Goal: Task Accomplishment & Management: Contribute content

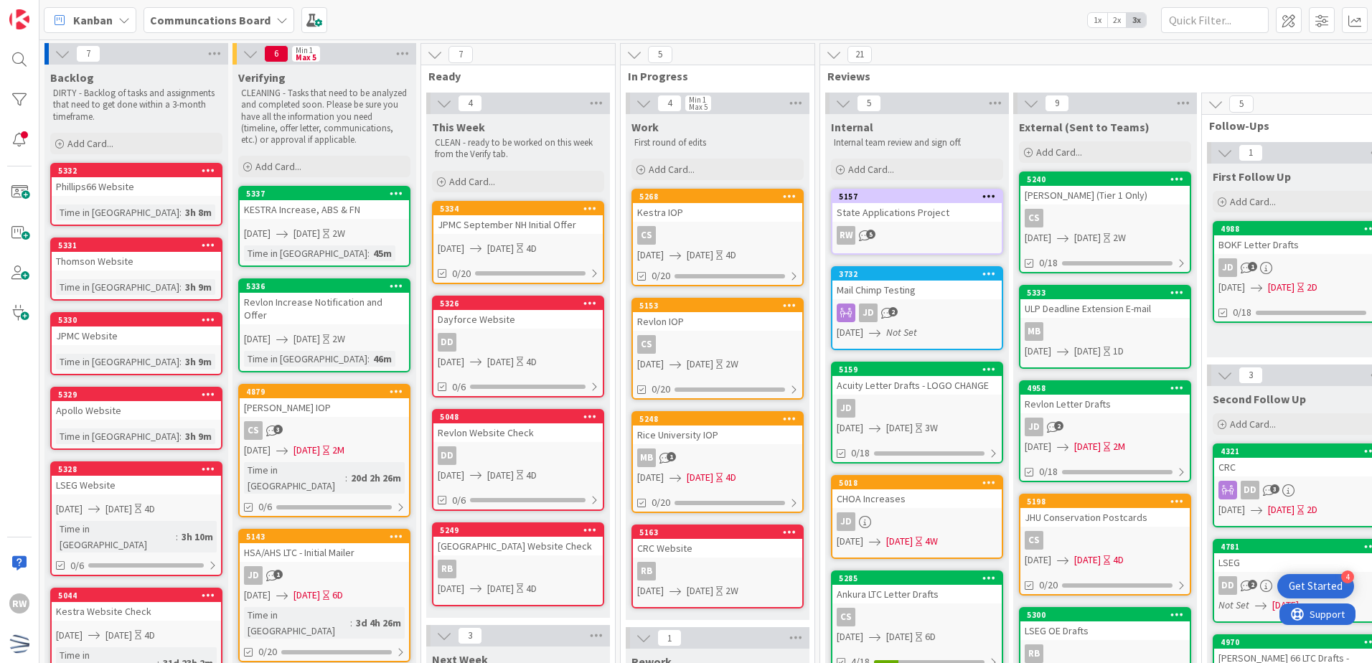
scroll to position [0, 230]
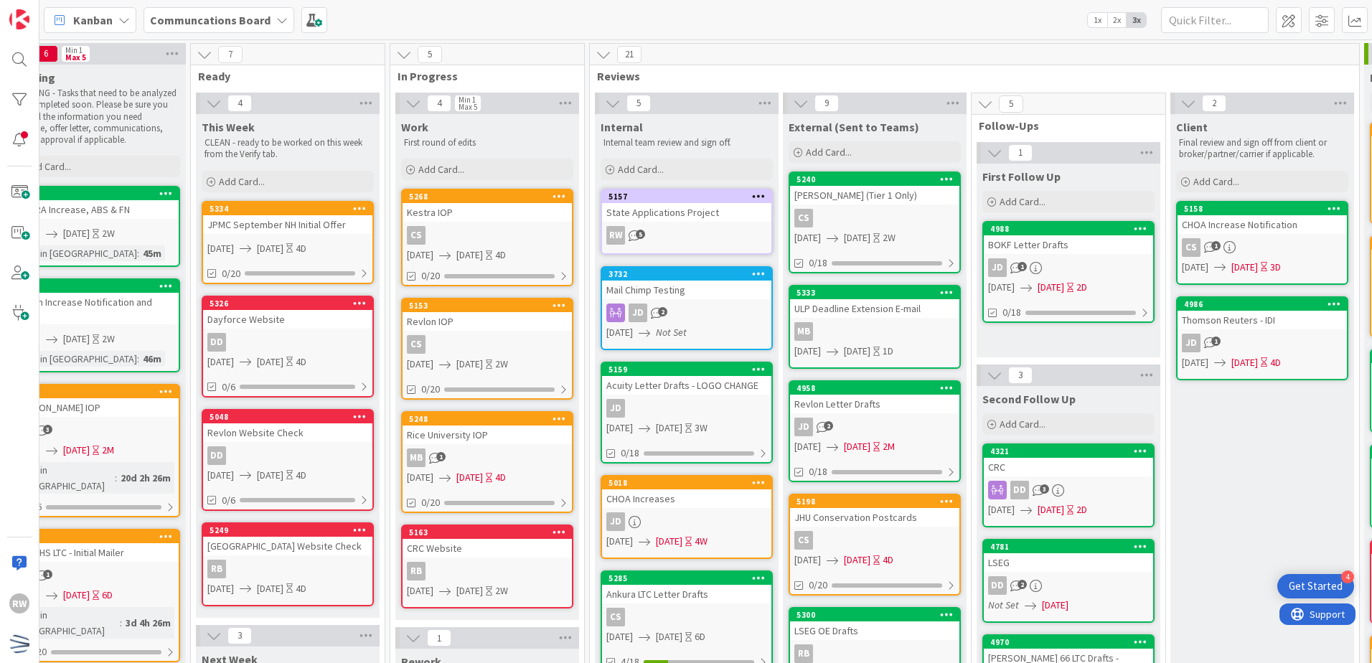
click at [857, 222] on div "CS" at bounding box center [874, 218] width 169 height 19
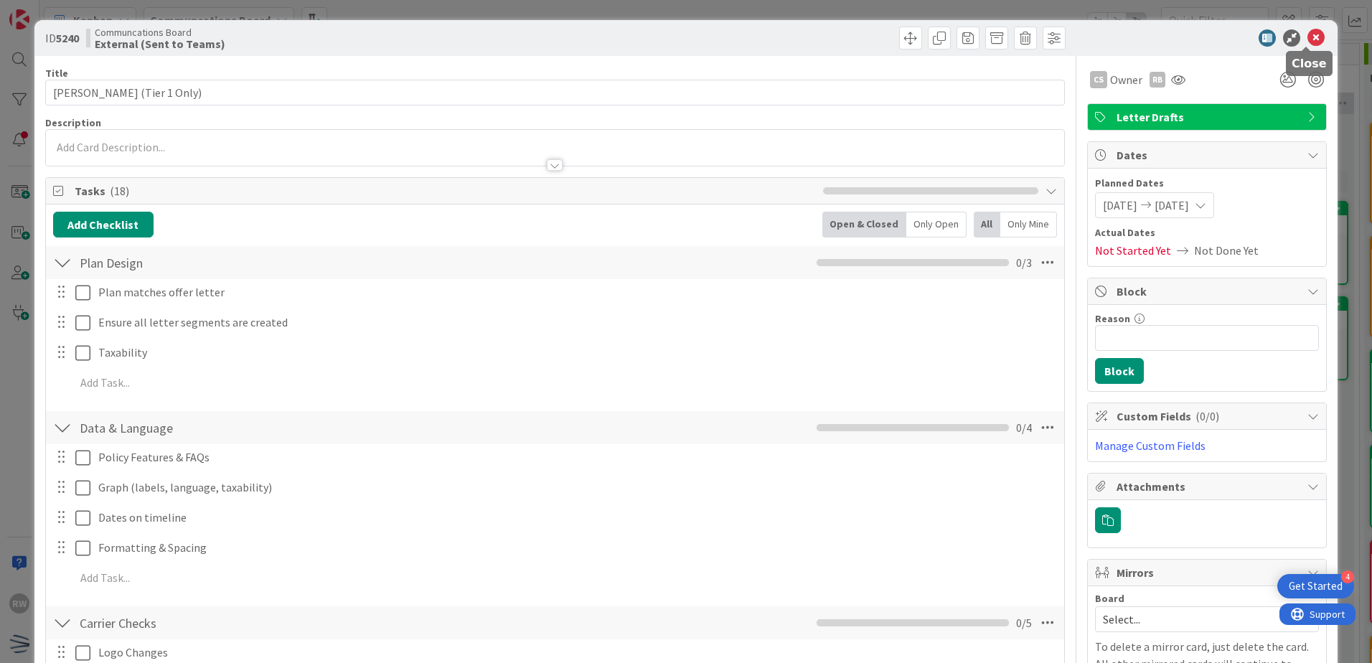
click at [1307, 40] on icon at bounding box center [1315, 37] width 17 height 17
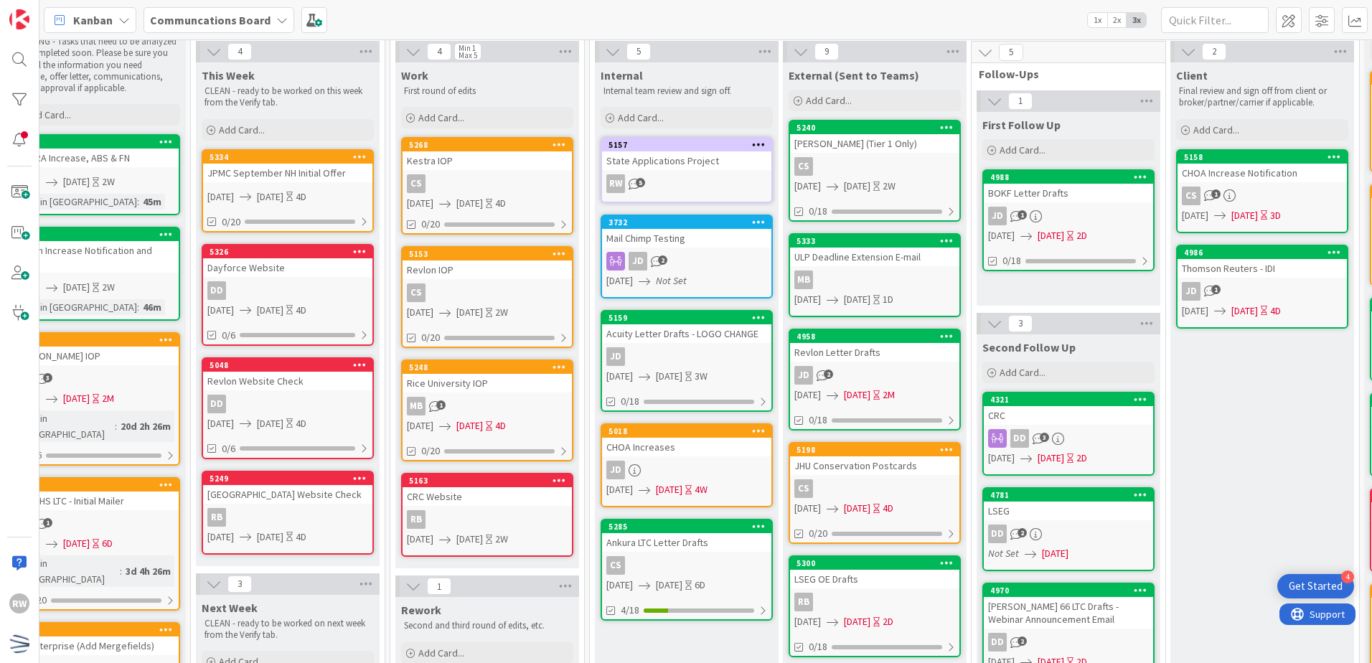
scroll to position [72, 230]
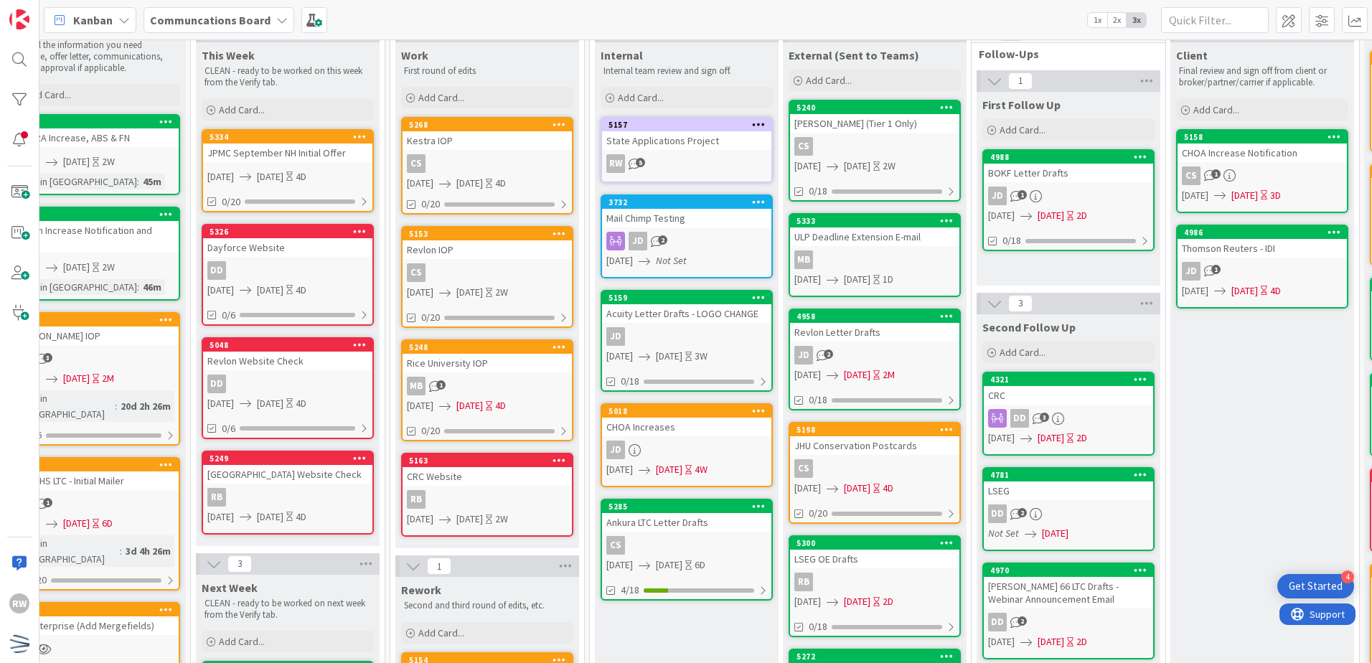
click at [705, 328] on div "JD" at bounding box center [686, 336] width 169 height 19
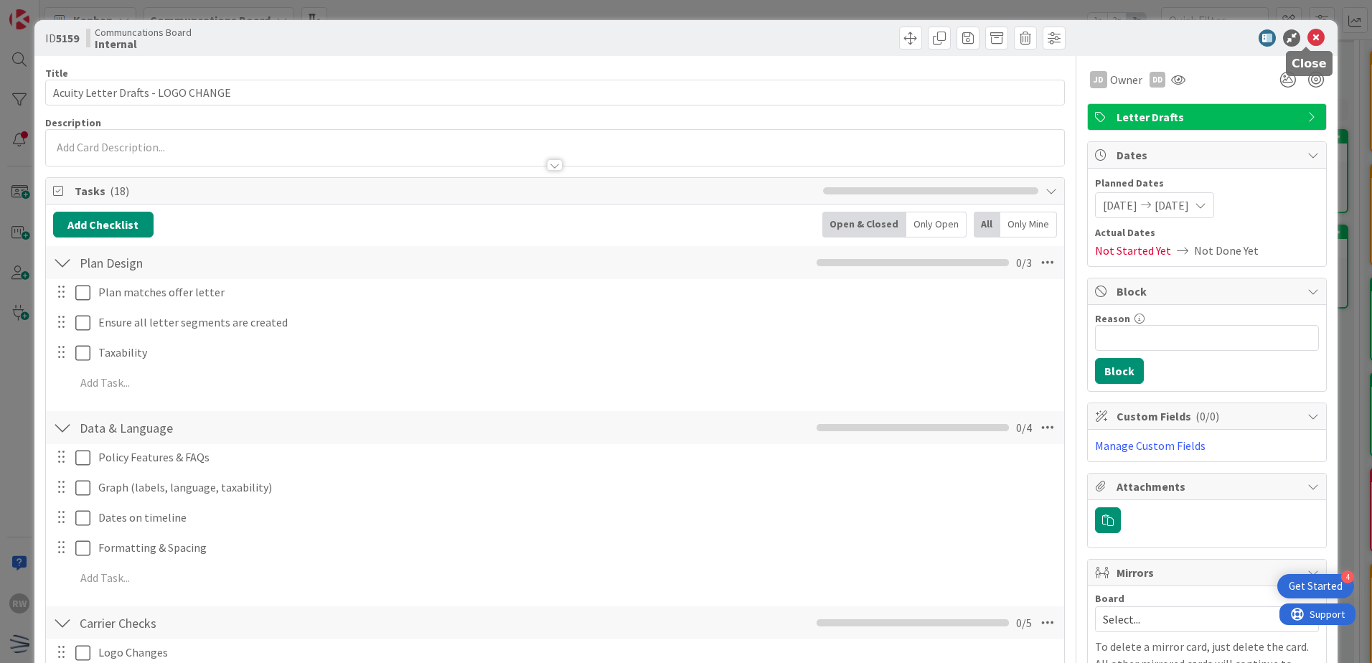
click at [1307, 34] on icon at bounding box center [1315, 37] width 17 height 17
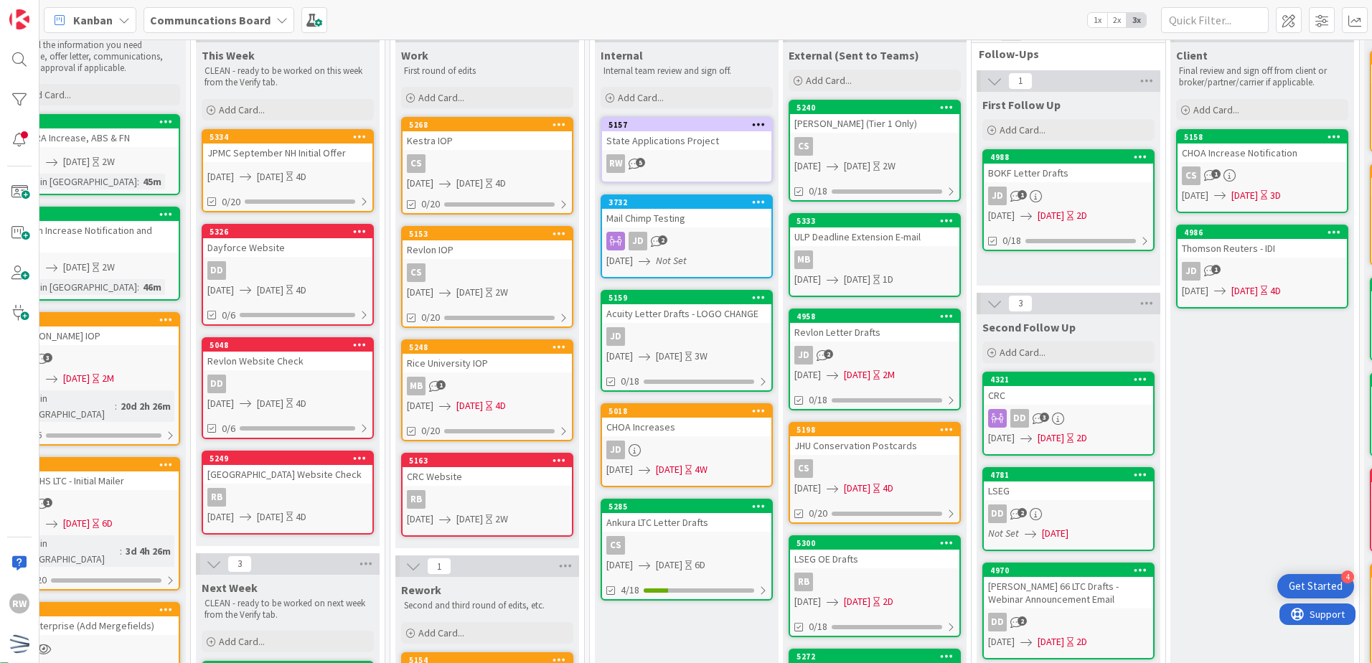
click at [657, 535] on div "5285 Ankura LTC Letter Drafts CS [DATE] [DATE] 6D 4/18" at bounding box center [687, 550] width 172 height 102
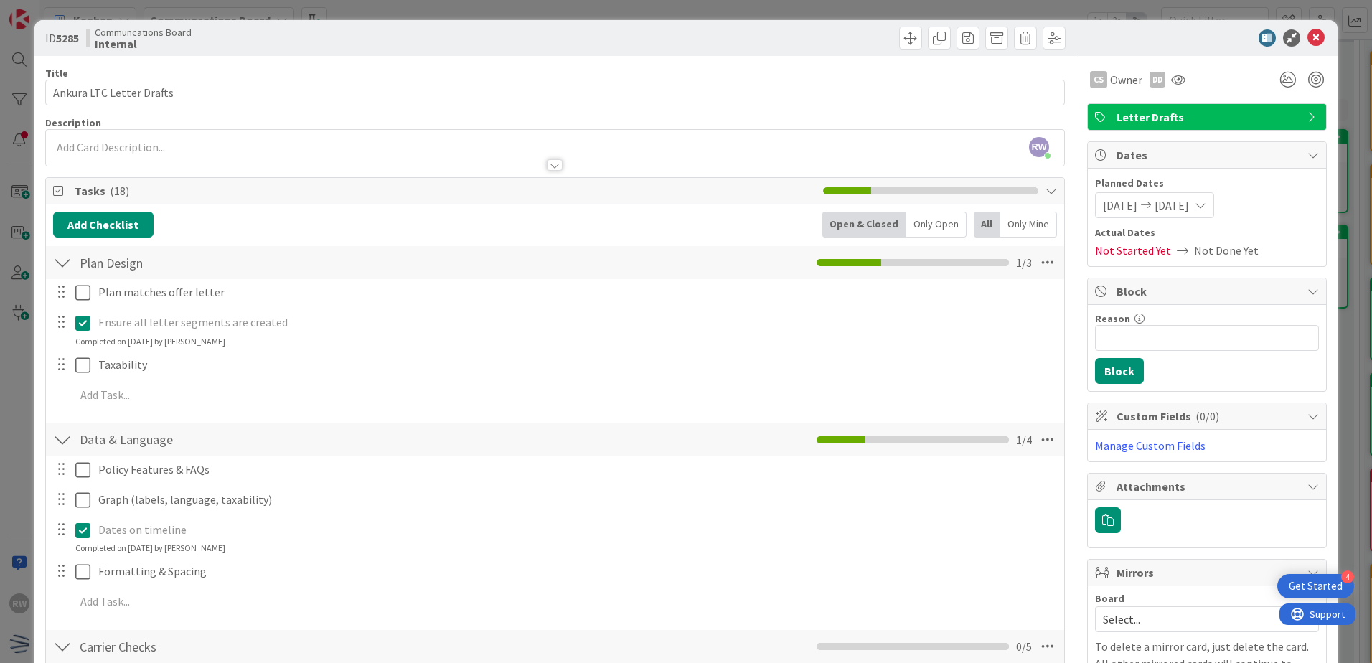
click at [1307, 45] on icon at bounding box center [1315, 37] width 17 height 17
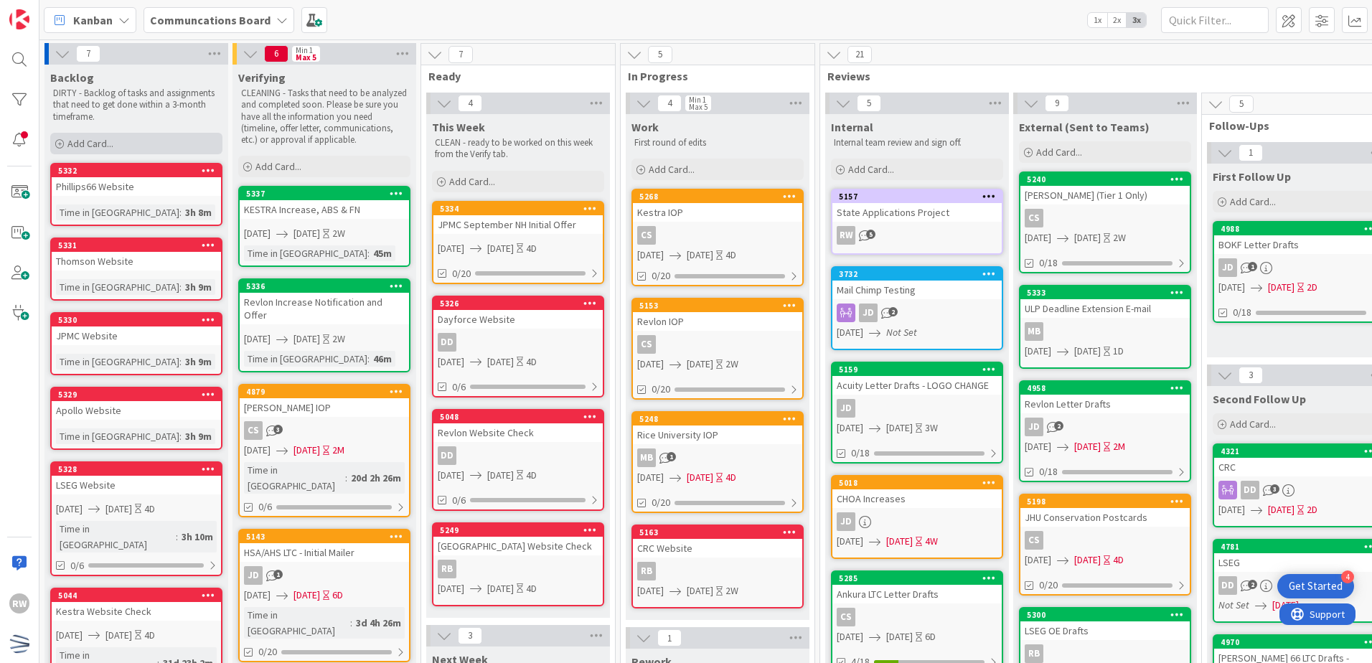
click at [142, 148] on div "Add Card..." at bounding box center [136, 144] width 172 height 22
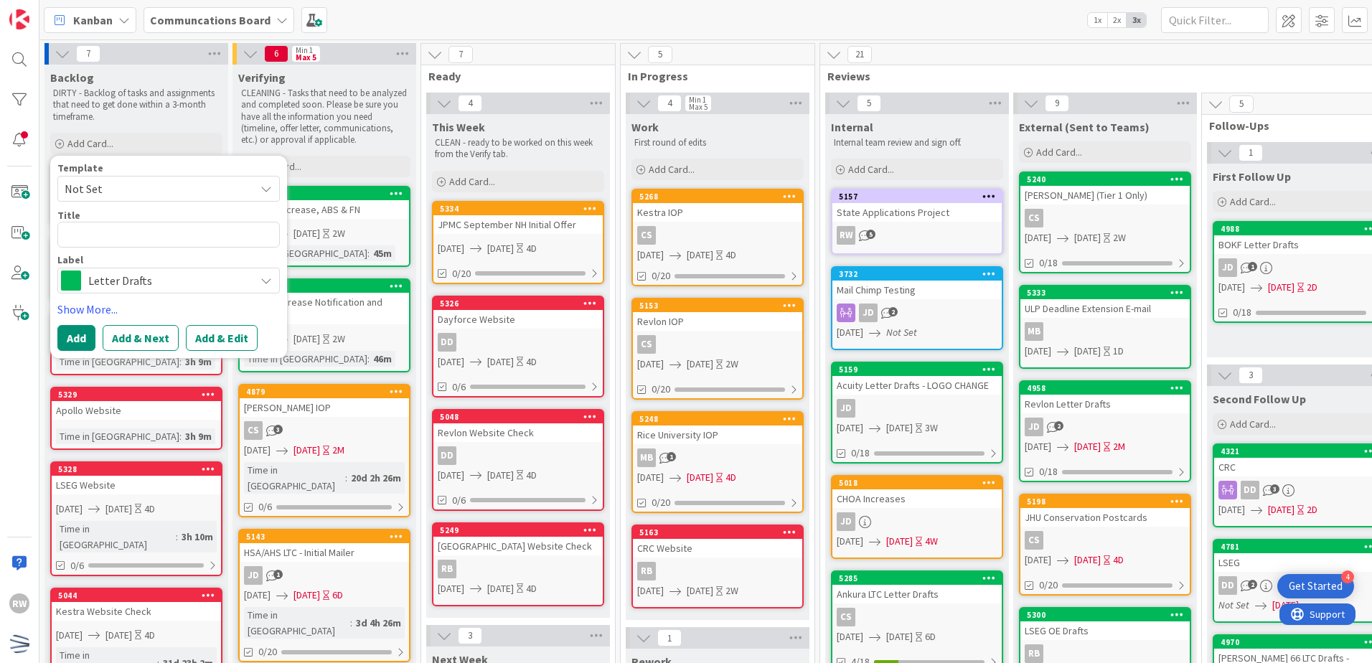
click at [151, 192] on span "Not Set" at bounding box center [154, 188] width 179 height 19
click at [148, 184] on span "Not Set" at bounding box center [154, 188] width 179 height 19
click at [166, 243] on textarea at bounding box center [168, 235] width 222 height 26
click at [162, 283] on span "Letter Drafts" at bounding box center [167, 281] width 159 height 20
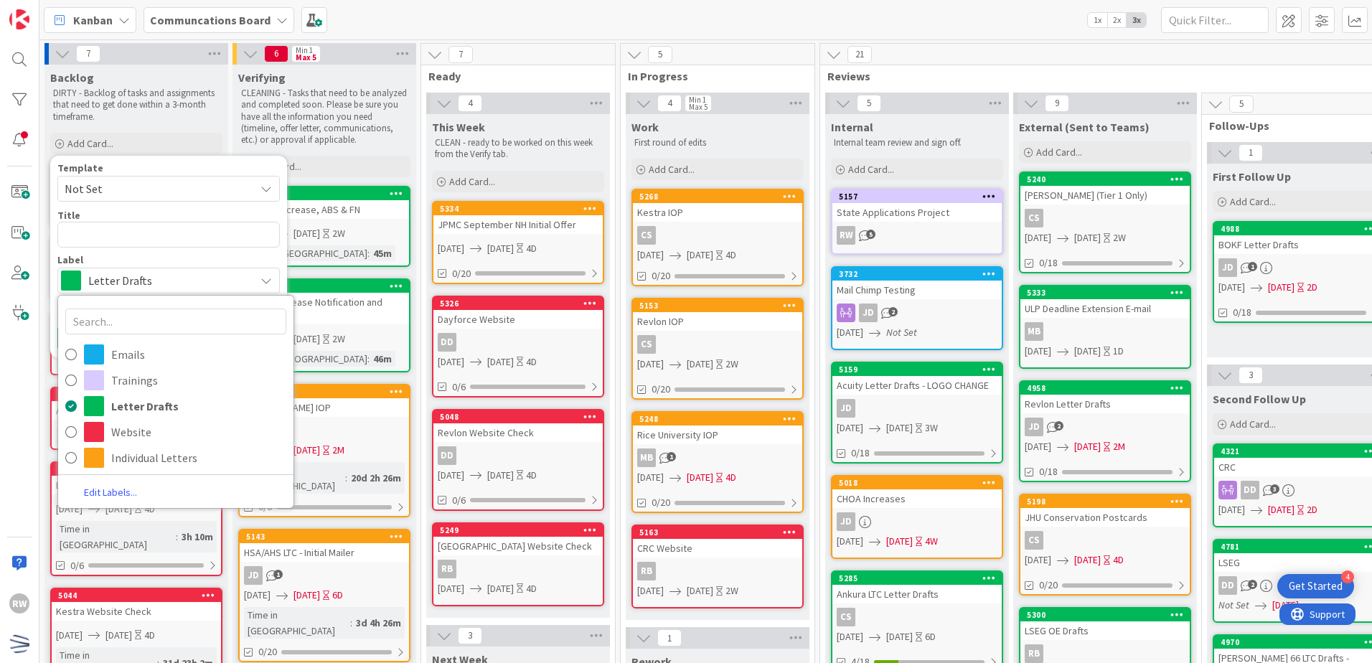
click at [162, 283] on span "Letter Drafts" at bounding box center [167, 281] width 159 height 20
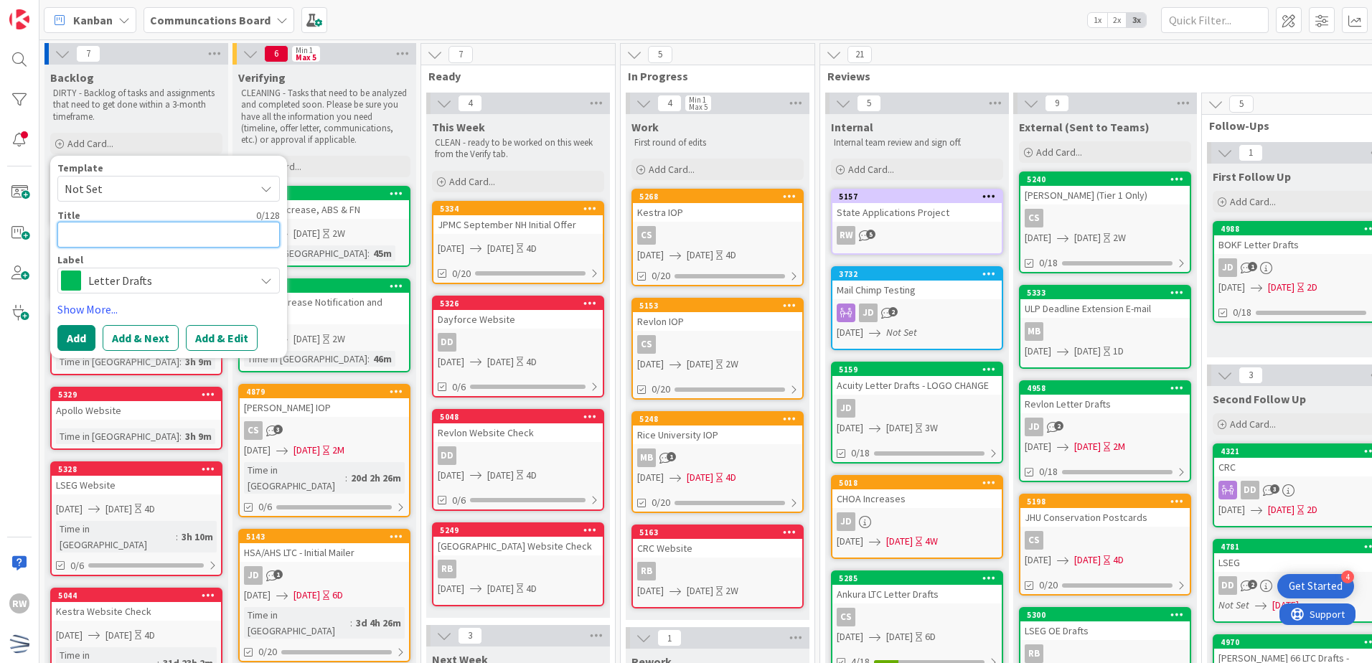
click at [144, 231] on textarea at bounding box center [168, 235] width 222 height 26
type textarea "x"
type textarea "R"
type textarea "x"
type textarea "Ric"
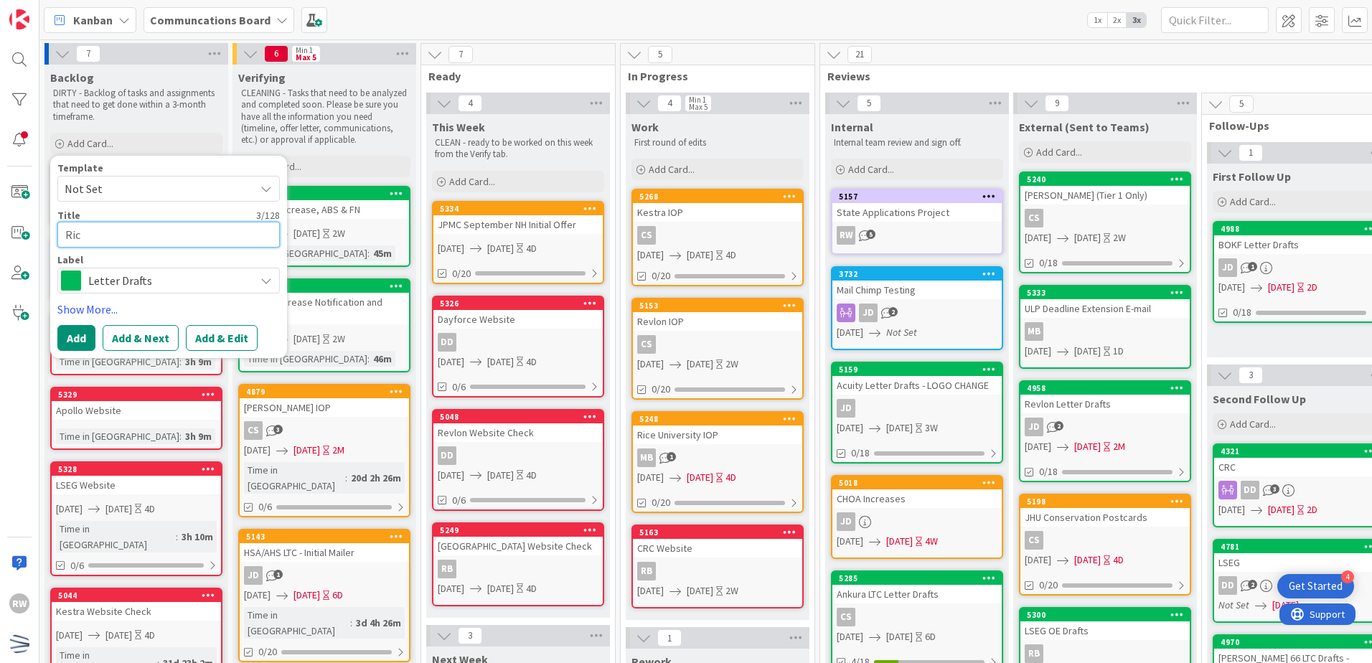
type textarea "x"
type textarea "Rice"
type textarea "x"
type textarea "Rice"
type textarea "x"
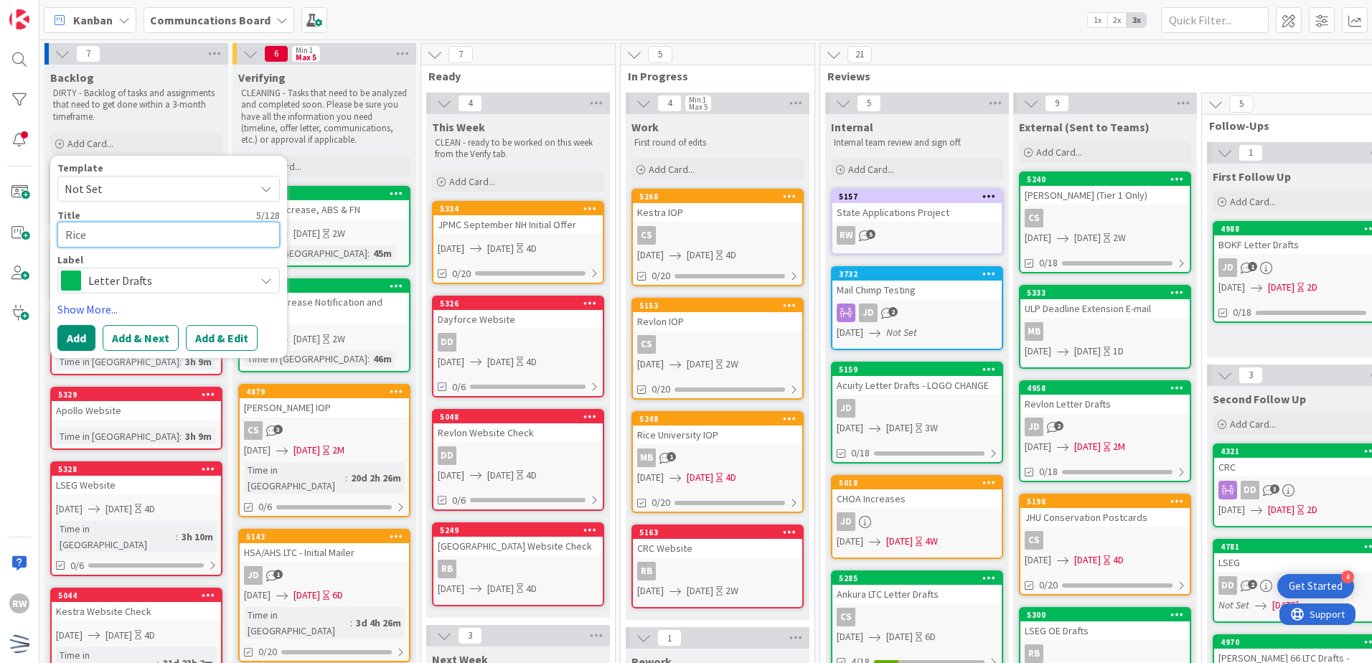
type textarea "Rice U"
type textarea "x"
type textarea "Rice Un"
type textarea "x"
type textarea "Rice Uni"
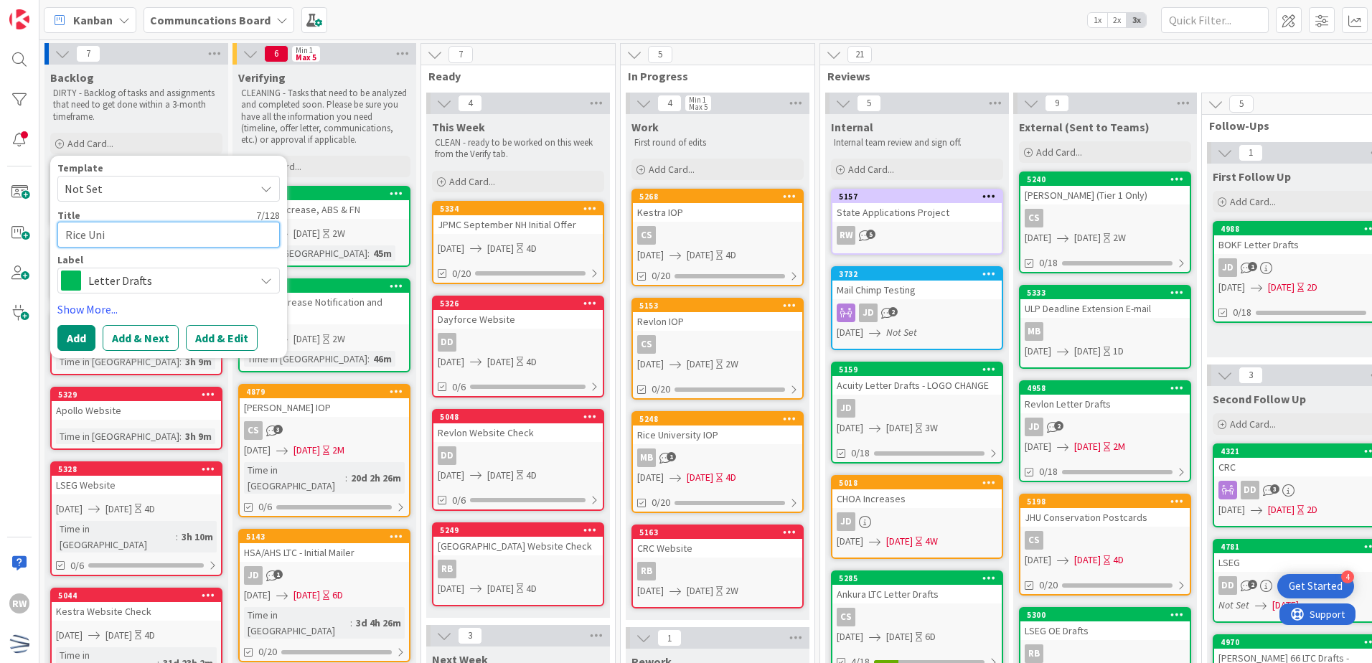
type textarea "x"
type textarea "Rice Unive"
type textarea "x"
type textarea "Rice Univer"
type textarea "x"
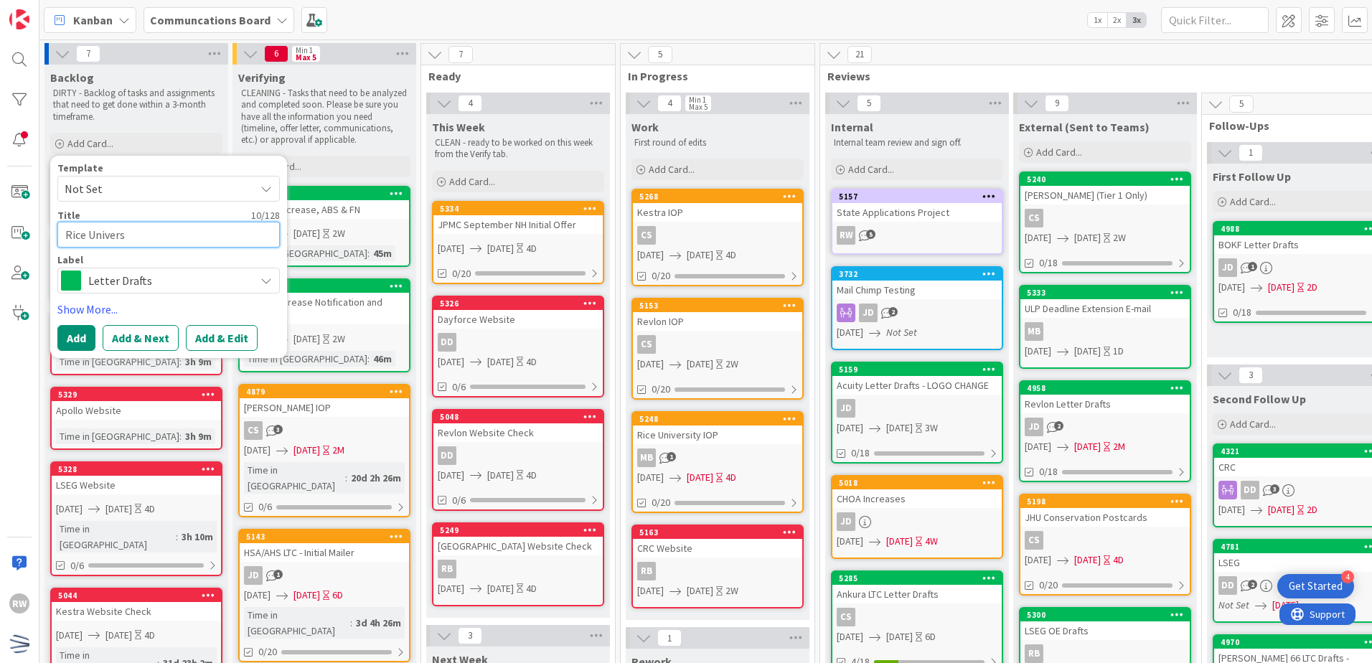
type textarea "Rice Universi"
type textarea "x"
type textarea "Rice Universit"
type textarea "x"
type textarea "[GEOGRAPHIC_DATA]"
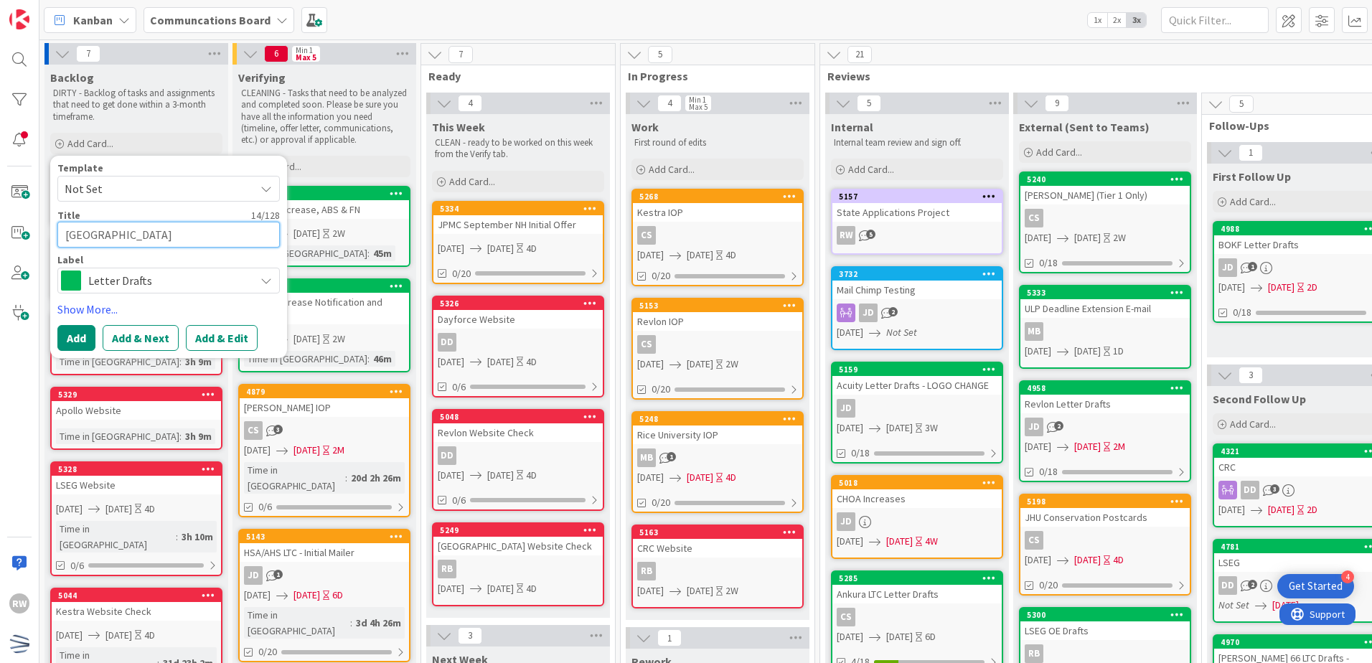
type textarea "x"
type textarea "[GEOGRAPHIC_DATA]"
type textarea "x"
type textarea "[GEOGRAPHIC_DATA] U"
type textarea "x"
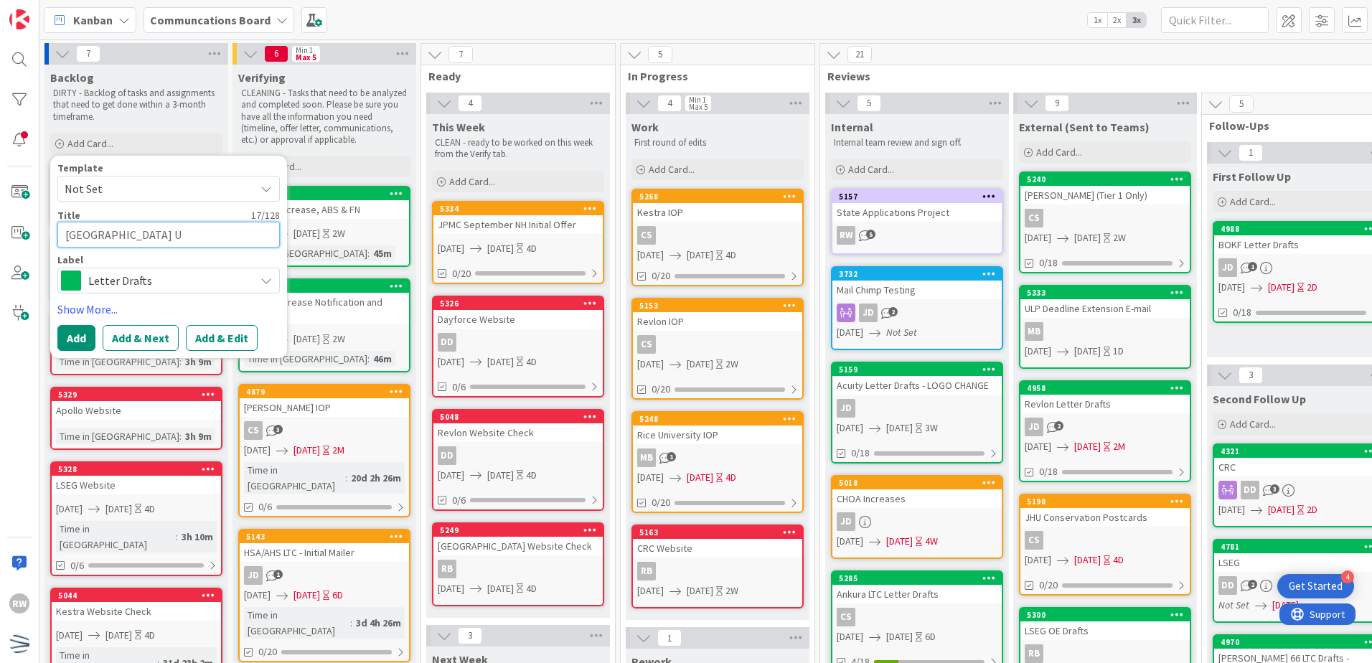
type textarea "[GEOGRAPHIC_DATA] Ui"
type textarea "x"
type textarea "[GEOGRAPHIC_DATA] U"
type textarea "x"
type textarea "[GEOGRAPHIC_DATA]"
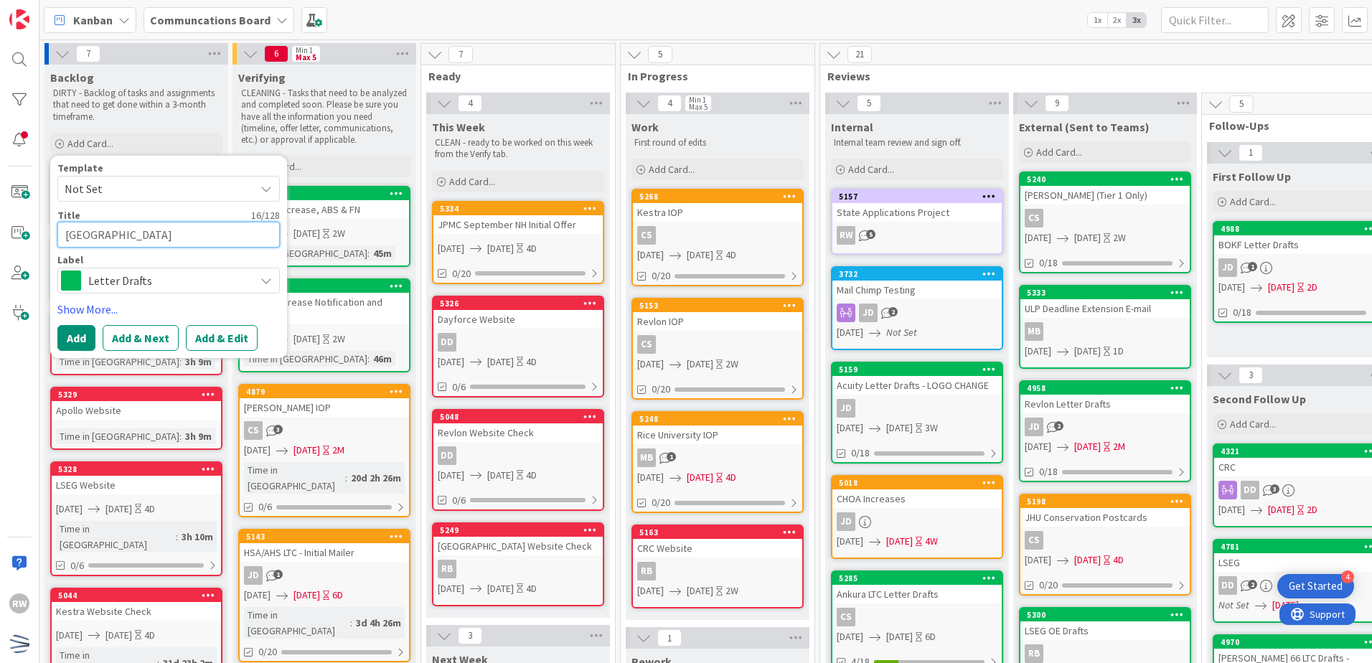
type textarea "x"
type textarea "[GEOGRAPHIC_DATA] -"
type textarea "x"
type textarea "[GEOGRAPHIC_DATA] -U"
type textarea "x"
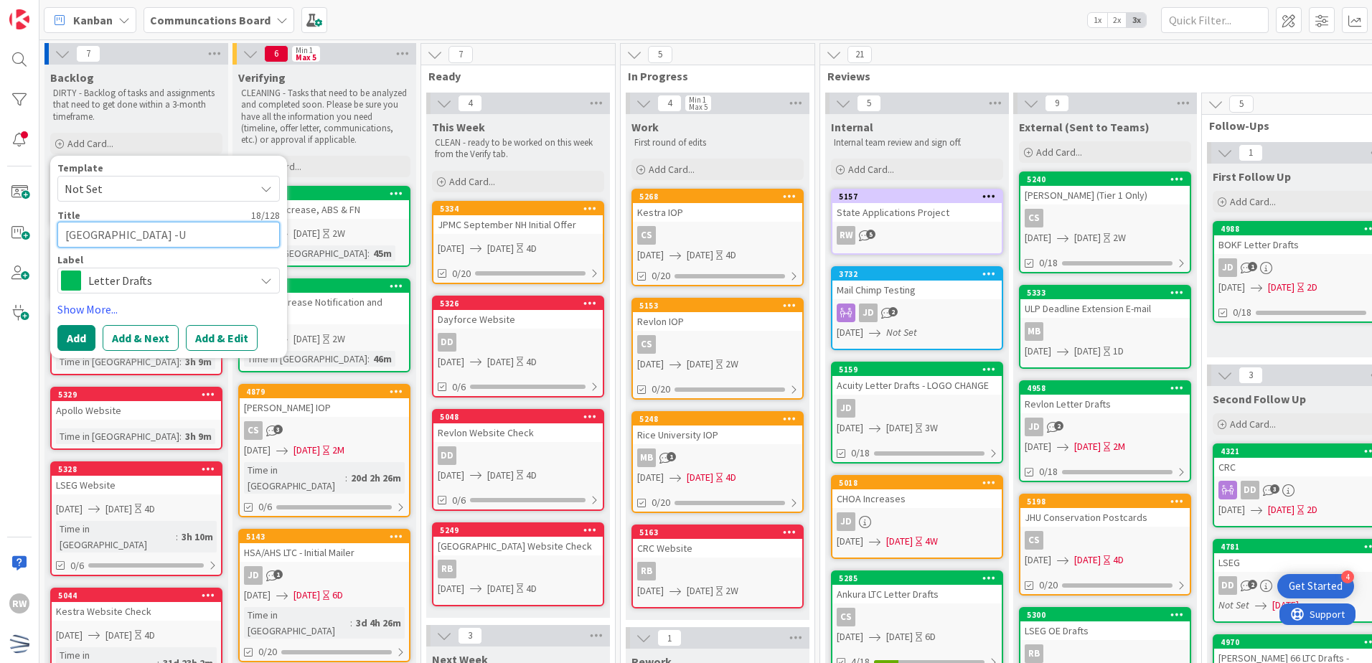
type textarea "[GEOGRAPHIC_DATA] -"
type textarea "x"
type textarea "[GEOGRAPHIC_DATA] -"
type textarea "x"
type textarea "[GEOGRAPHIC_DATA] - U"
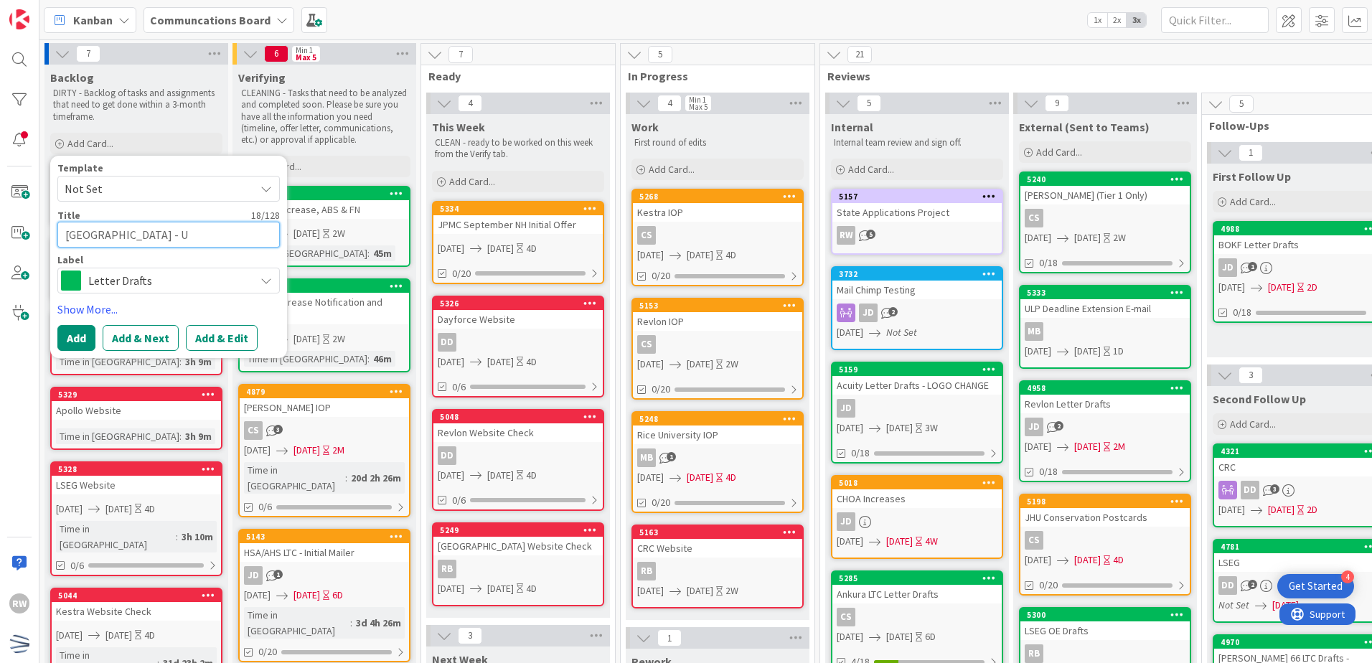
type textarea "x"
type textarea "Rice University - Ut"
type textarea "x"
type textarea "Rice University - Uti"
type textarea "x"
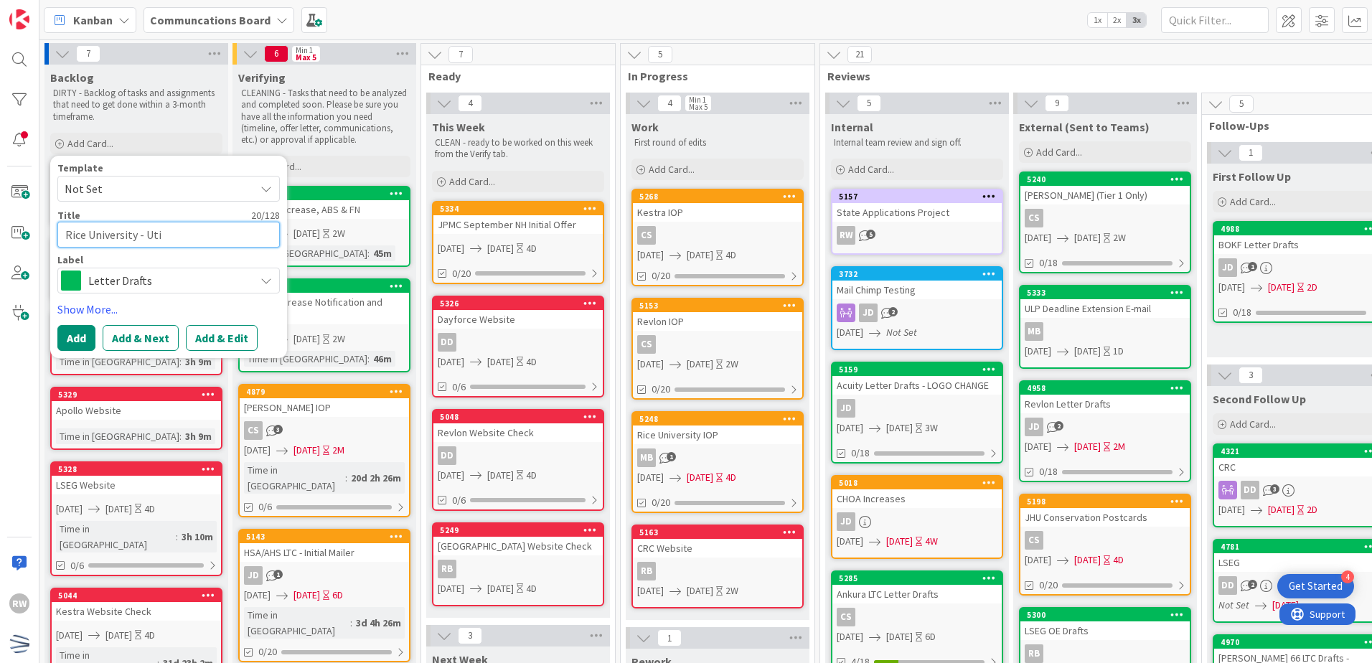
type textarea "Rice University - Util"
type textarea "x"
type textarea "Rice University - Utili"
type textarea "x"
type textarea "Rice University - Utiliz"
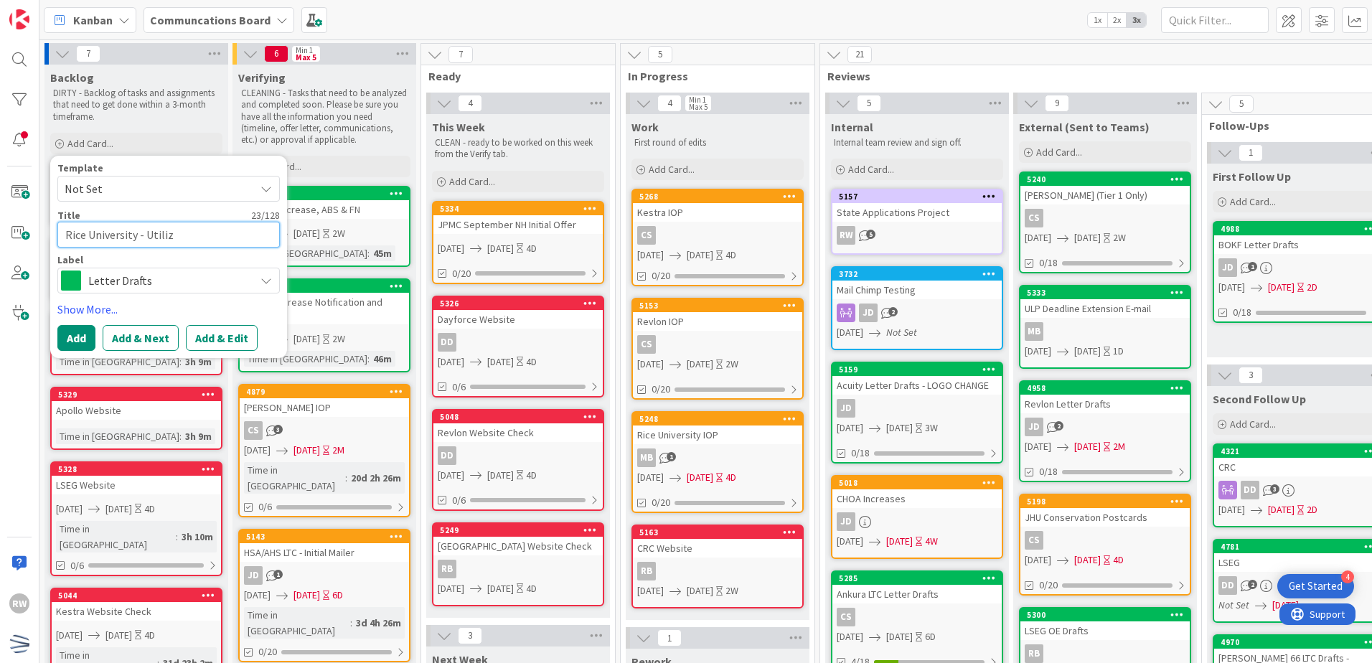
type textarea "x"
type textarea "Rice University - Utilize"
type textarea "x"
type textarea "Rice University - Utilized"
type textarea "x"
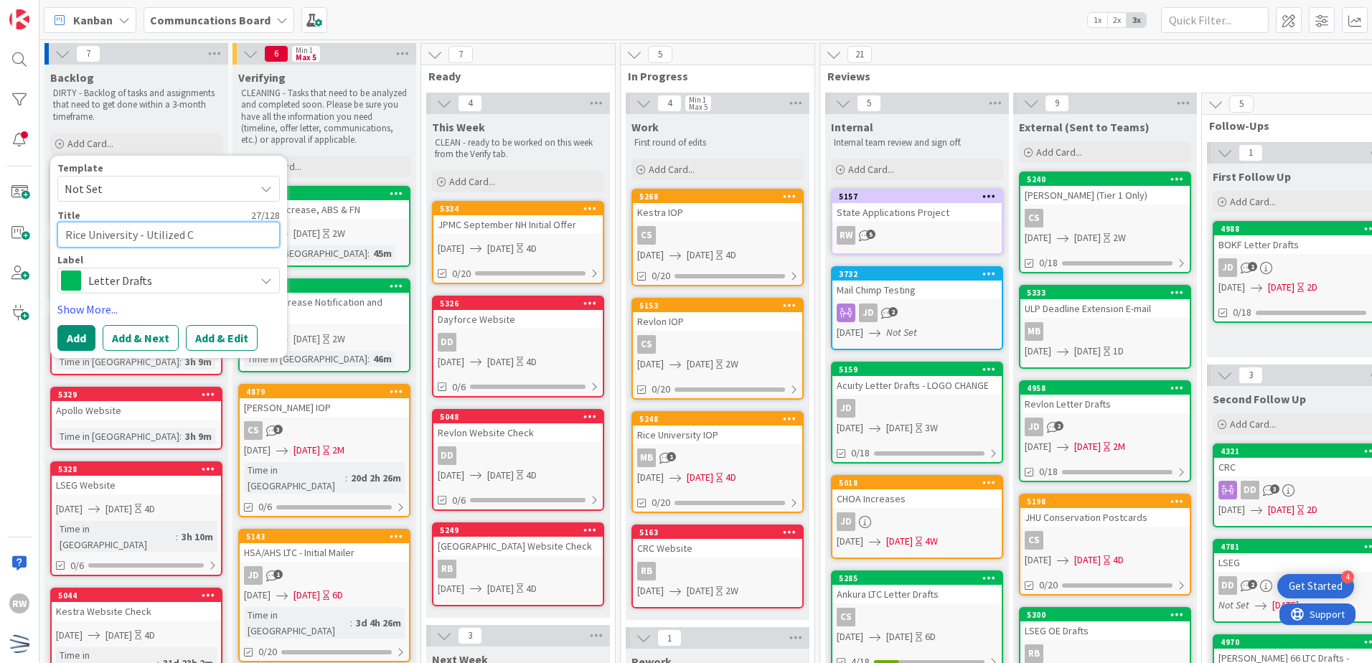
type textarea "Rice University - Utilized CO"
type textarea "x"
type textarea "Rice University - Utilized COm"
type textarea "x"
type textarea "Rice University - Utilized COmms"
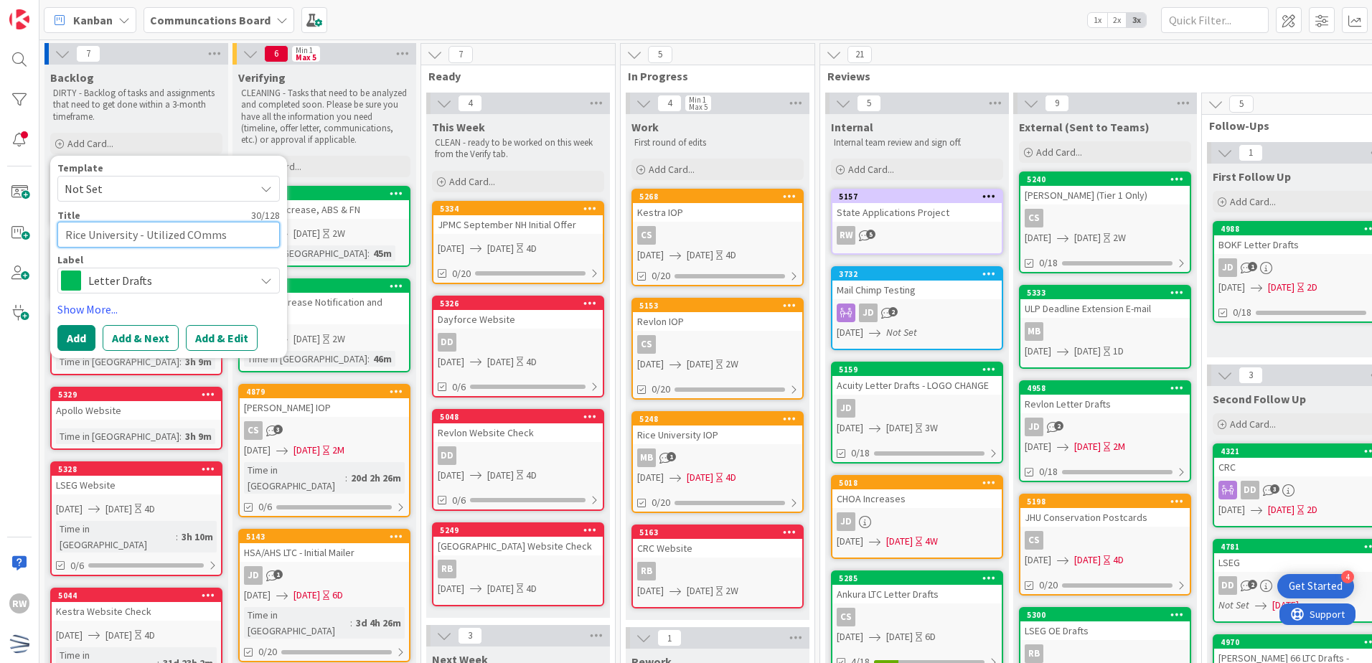
type textarea "x"
type textarea "Rice University - Utilized COmms"
type textarea "x"
type textarea "Rice University - Utilized COmms"
type textarea "x"
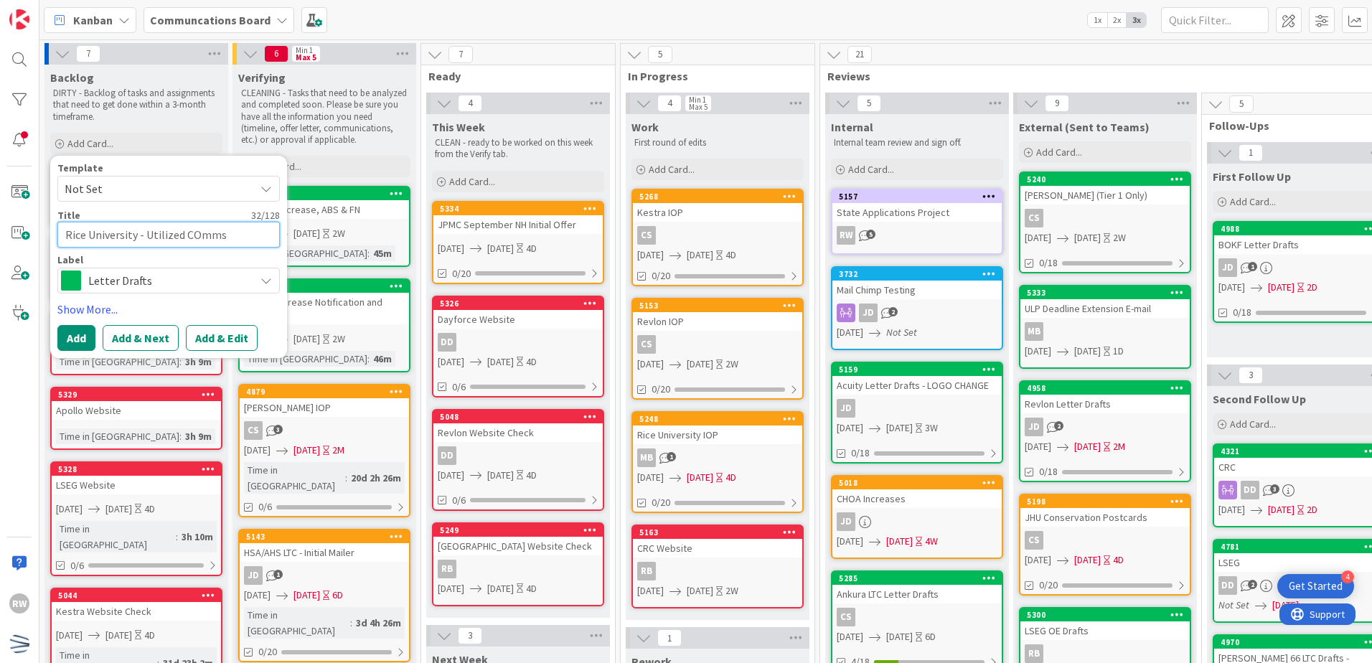
type textarea "Rice University - Utilized COmm"
type textarea "x"
type textarea "Rice University - Utilized COm"
type textarea "x"
type textarea "Rice University - Utilized CO"
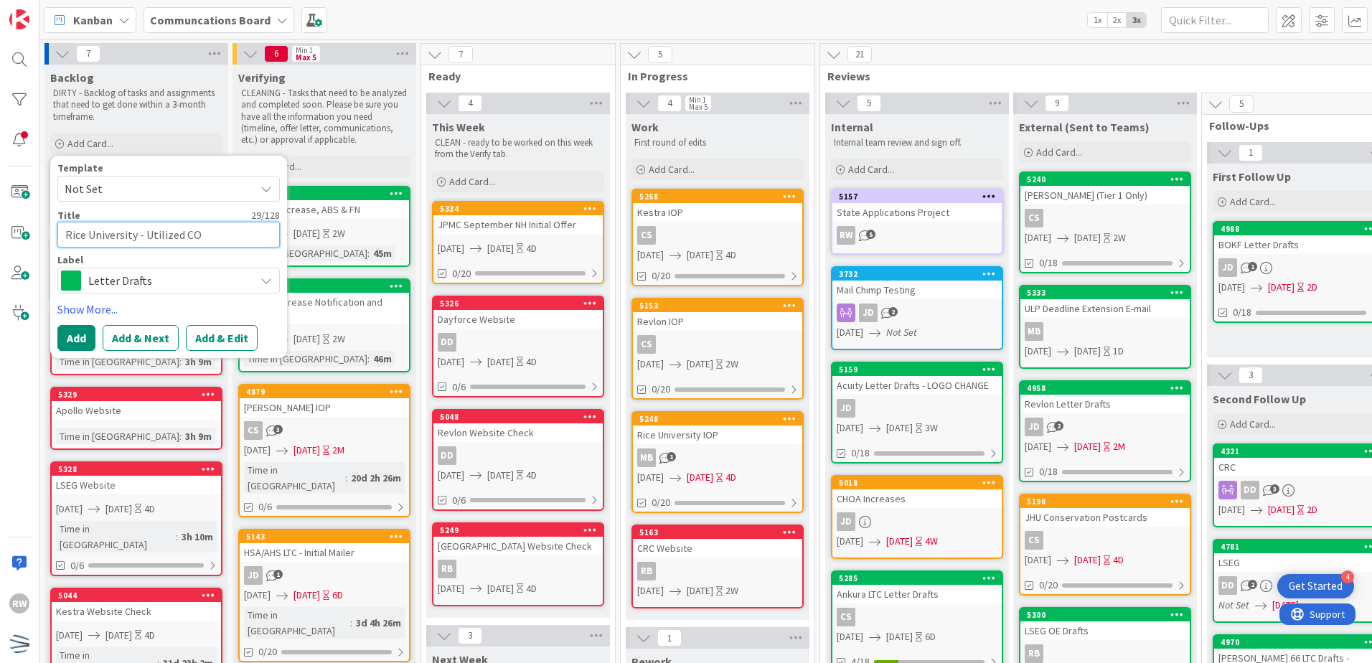
type textarea "x"
type textarea "Rice University - Utilized C"
type textarea "x"
type textarea "Rice University - Utilized Co"
type textarea "x"
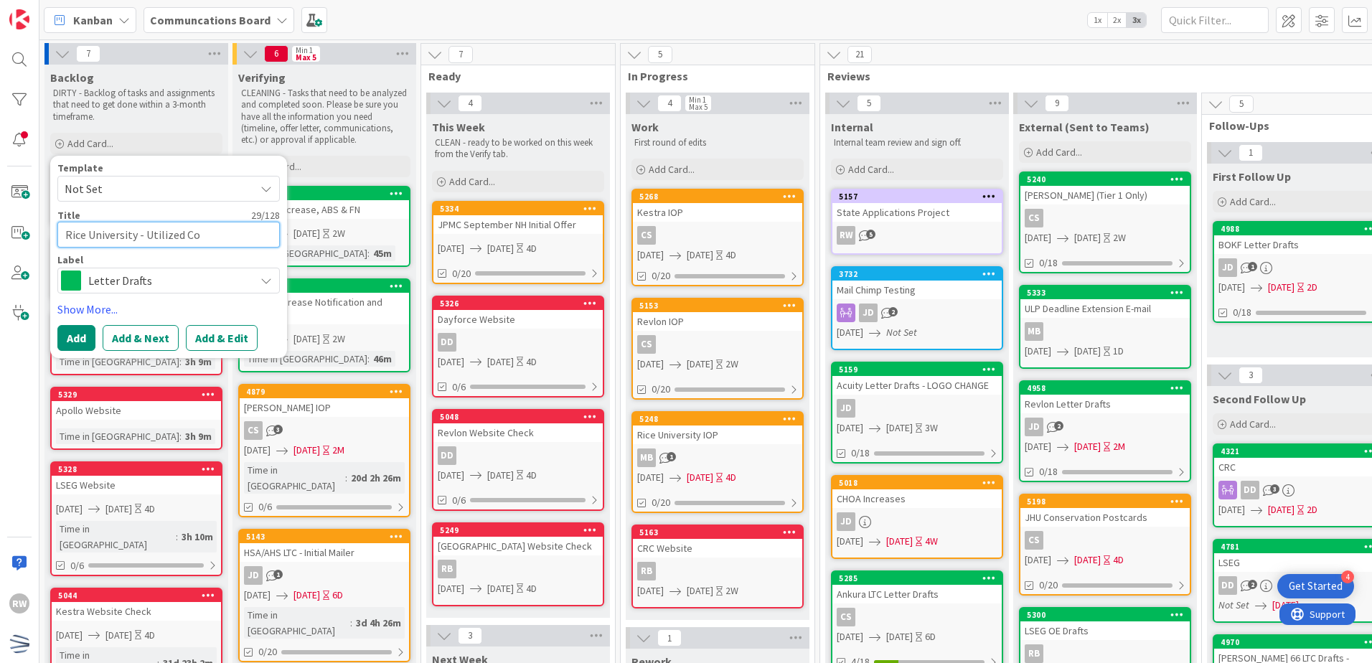
type textarea "Rice University - Utilized Com"
type textarea "x"
type textarea "Rice University - Utilized Comms"
type textarea "x"
type textarea "Rice University - Utilized Comms"
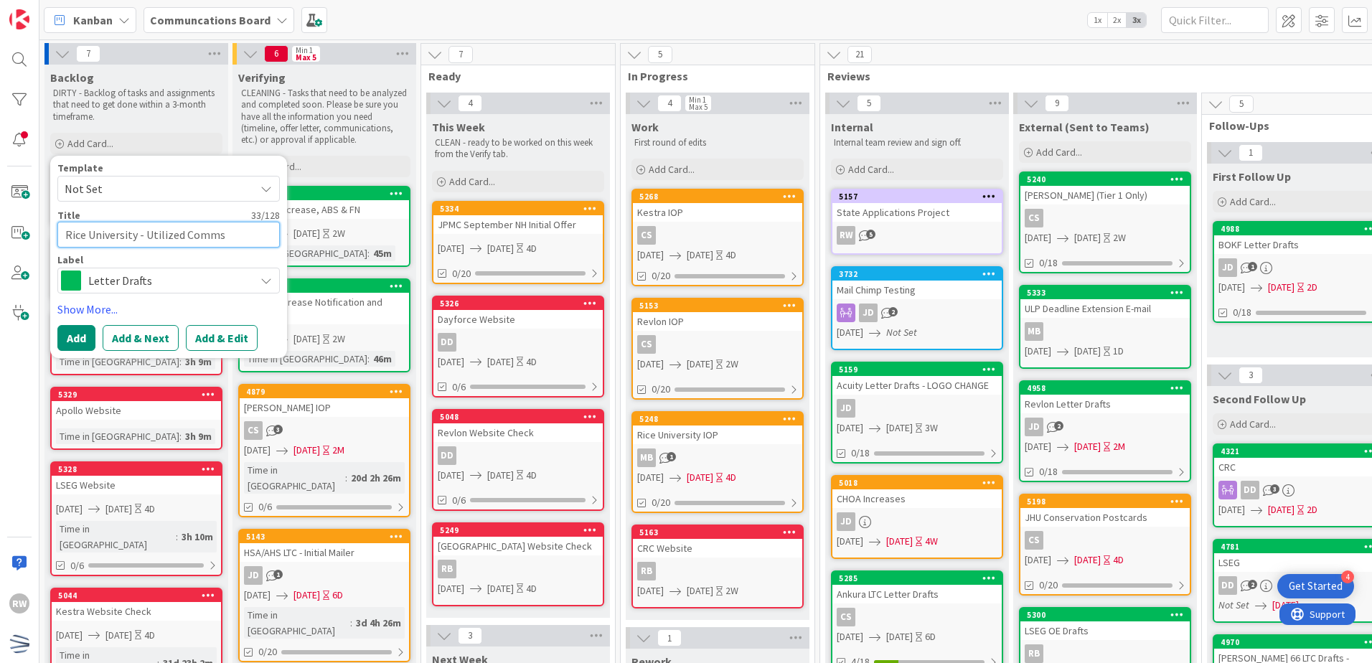
type textarea "x"
type textarea "Rice University - Utilized Comms D"
type textarea "x"
type textarea "Rice University - Utilized Comms Da"
type textarea "x"
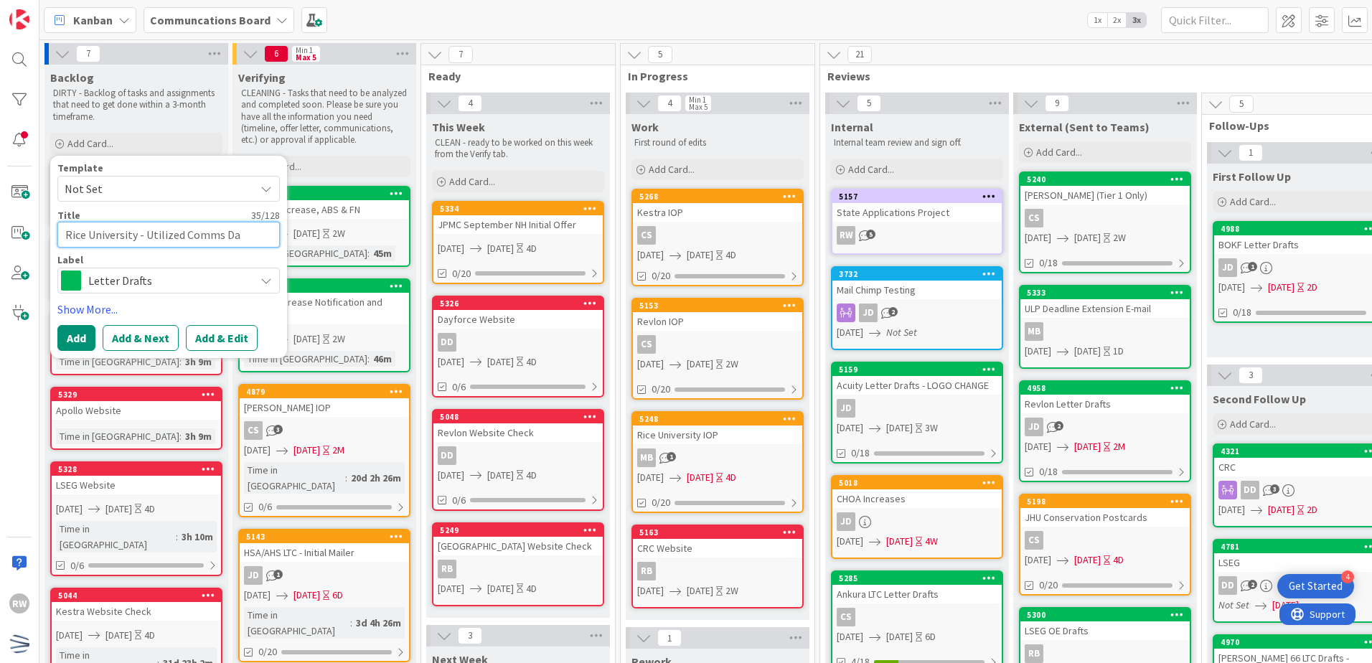
type textarea "Rice University - Utilized Comms Dat"
type textarea "x"
type textarea "Rice University - Utilized Comms Date"
type textarea "x"
type textarea "Rice University - Utilized Comms Dates"
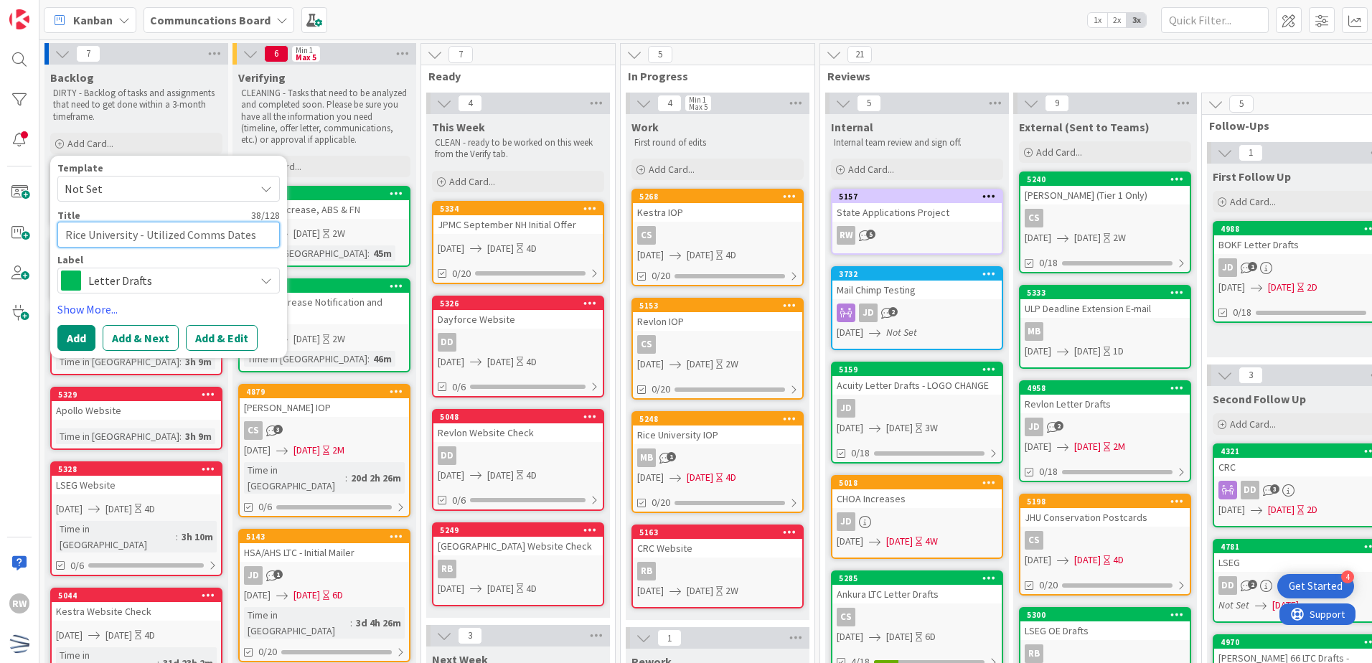
type textarea "x"
type textarea "Rice University - Utilized Comms Dates"
type textarea "x"
type textarea "Rice University - Utilized Comms Dates ("
type textarea "x"
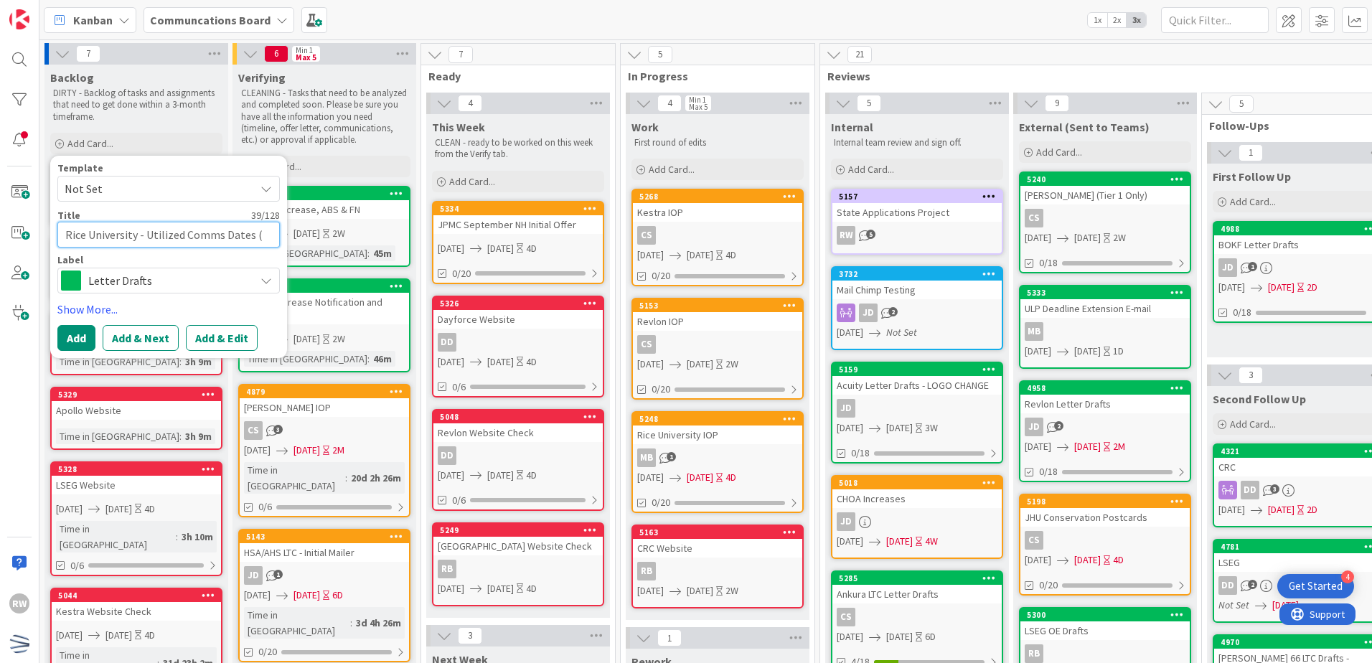
type textarea "Rice University - Utilized Comms Dates (N"
type textarea "x"
type textarea "Rice University - Utilized Comms Dates (Ne"
type textarea "x"
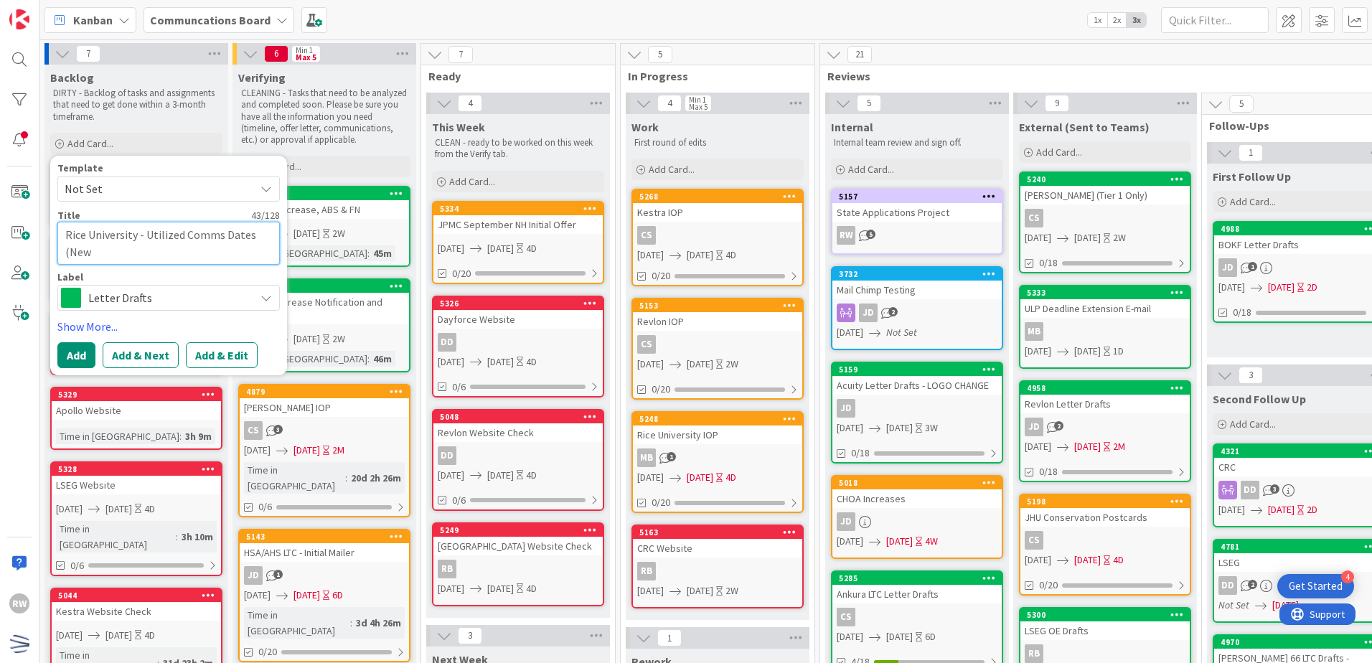
type textarea "Rice University - Utilized Comms Dates (New"
type textarea "x"
type textarea "Rice University - Utilized Comms Dates (New T"
type textarea "x"
type textarea "Rice University - Utilized Comms Dates (New Ti"
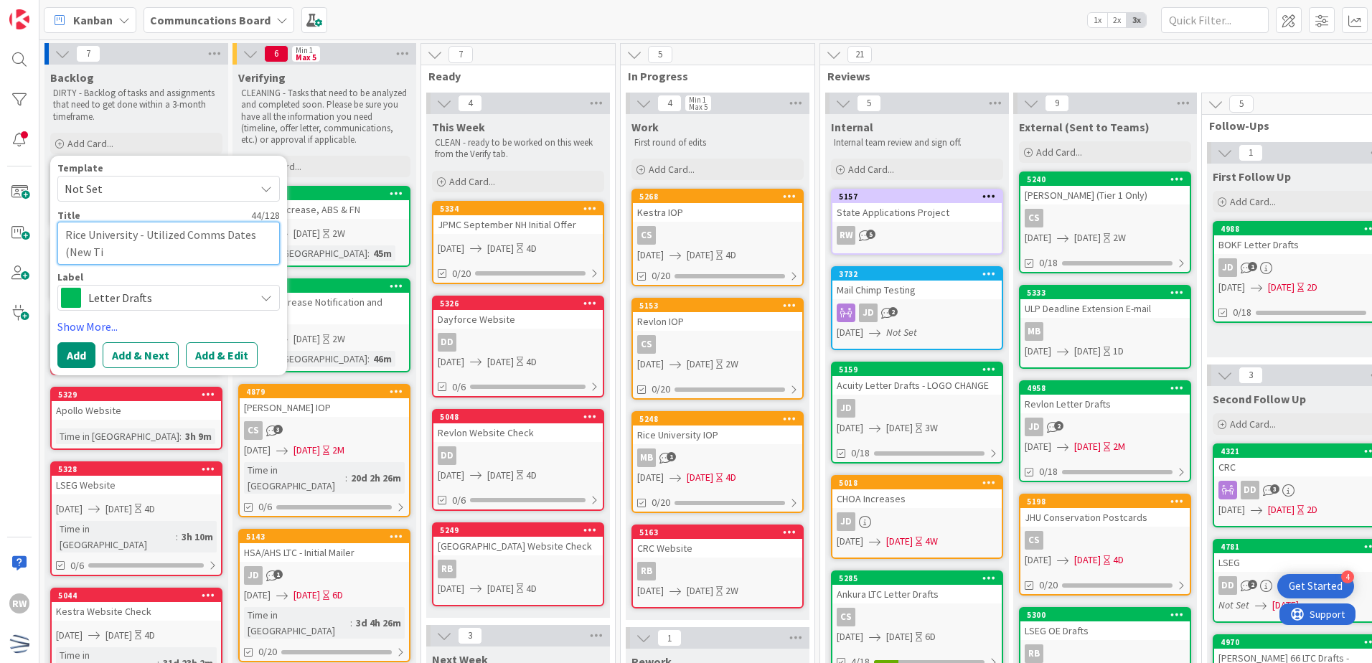
type textarea "x"
type textarea "Rice University - Utilized Comms Dates (New Time"
type textarea "x"
type textarea "Rice University - Utilized Comms Dates (New Timel"
type textarea "x"
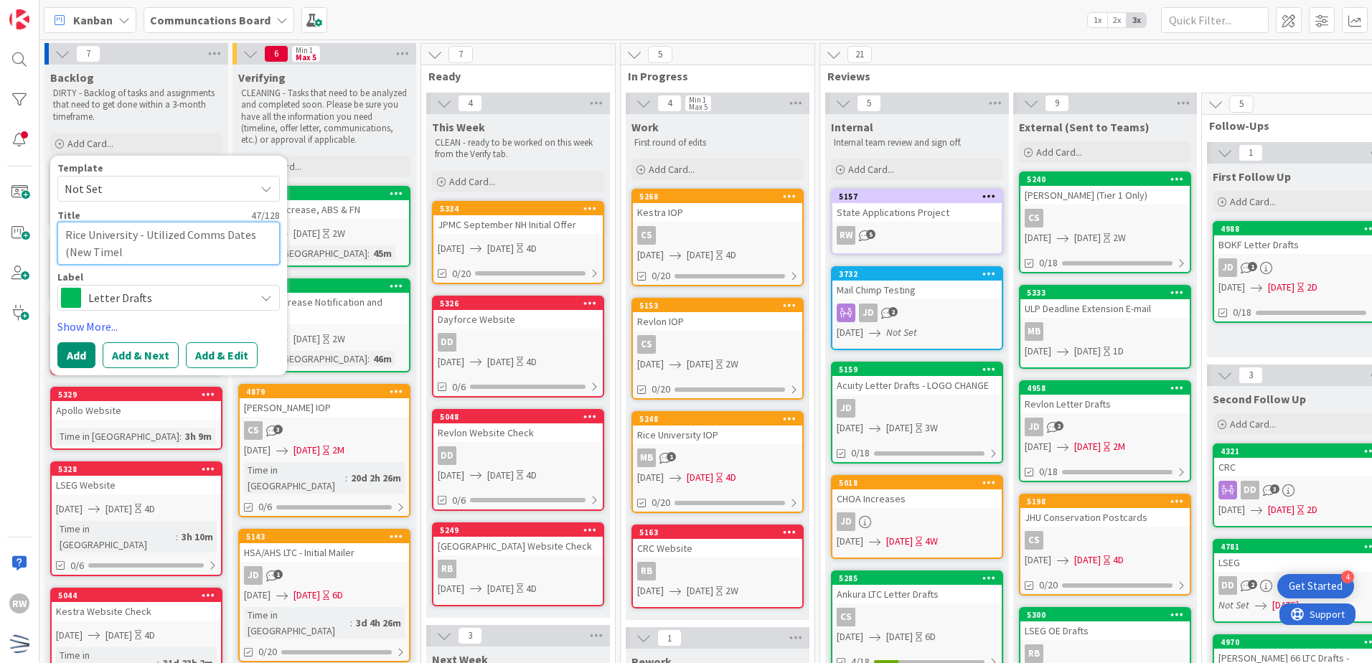
type textarea "Rice University - Utilized Comms Dates (New Timeli"
type textarea "x"
type textarea "Rice University - Utilized Comms Dates (New Timeline"
type textarea "x"
type textarea "Rice University - Utilized Comms Dates (New Timeline)"
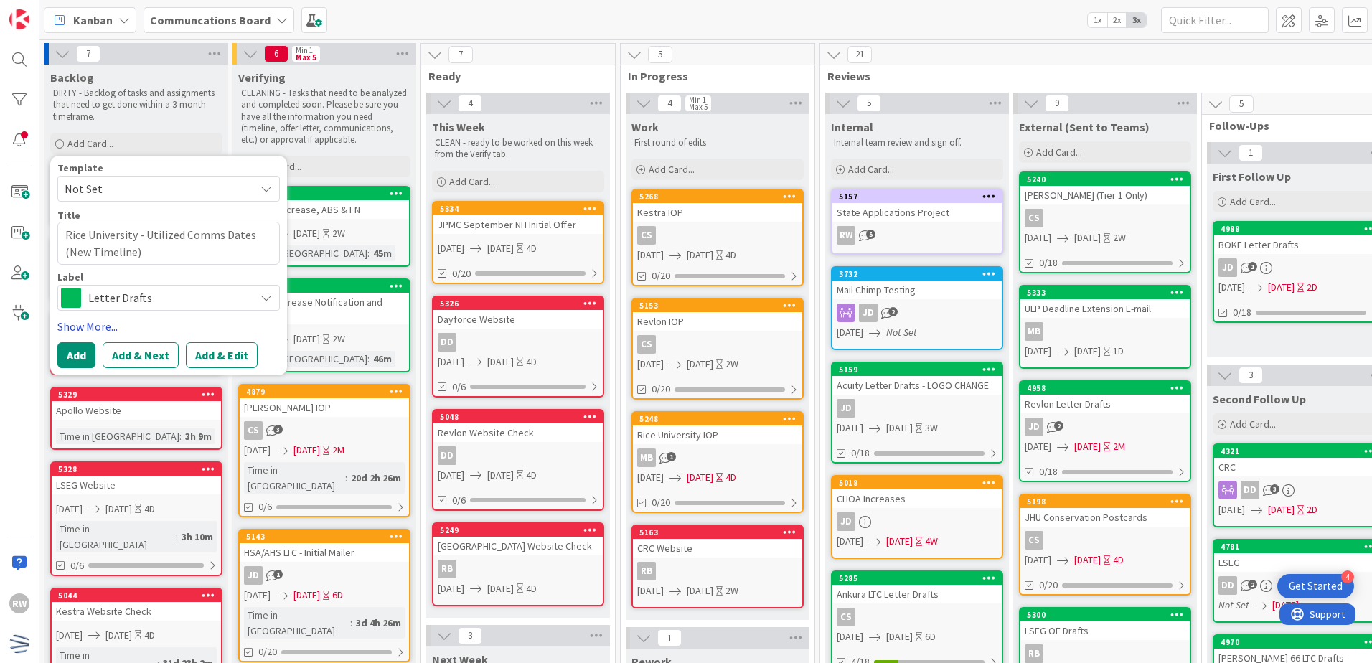
click at [116, 330] on link "Show More..." at bounding box center [168, 326] width 222 height 17
type textarea "x"
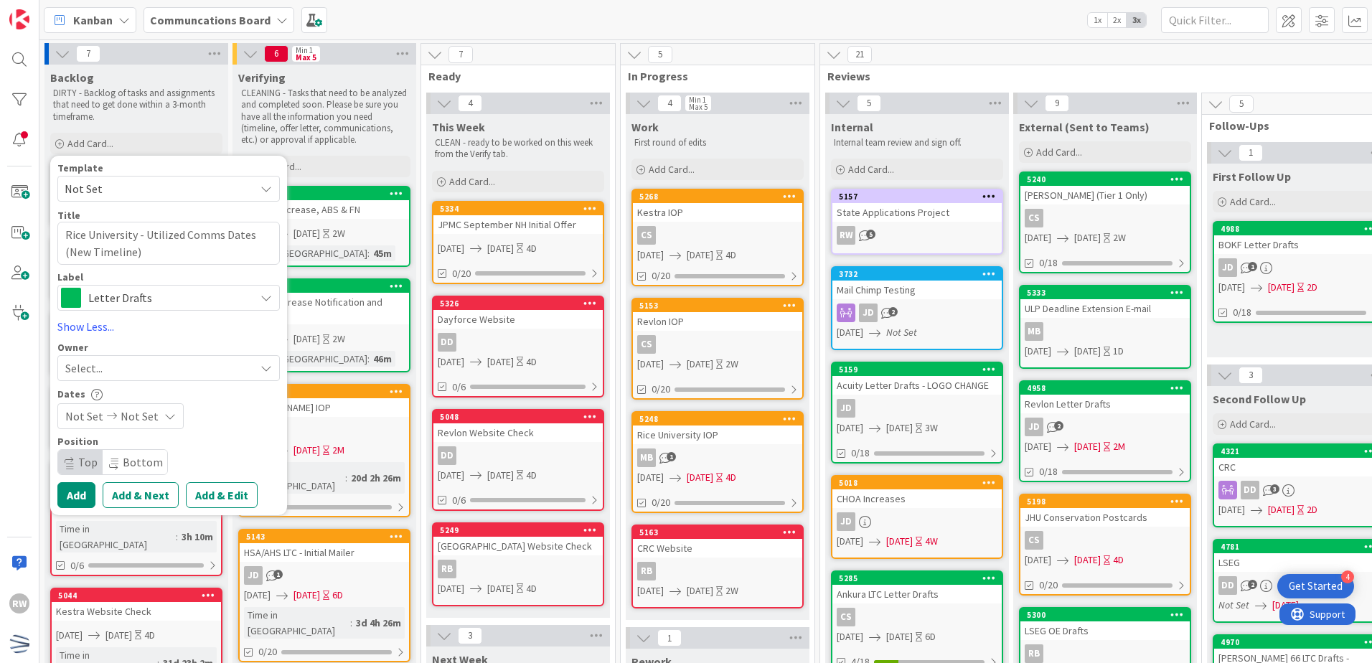
click at [74, 418] on span "Not Set" at bounding box center [84, 416] width 38 height 17
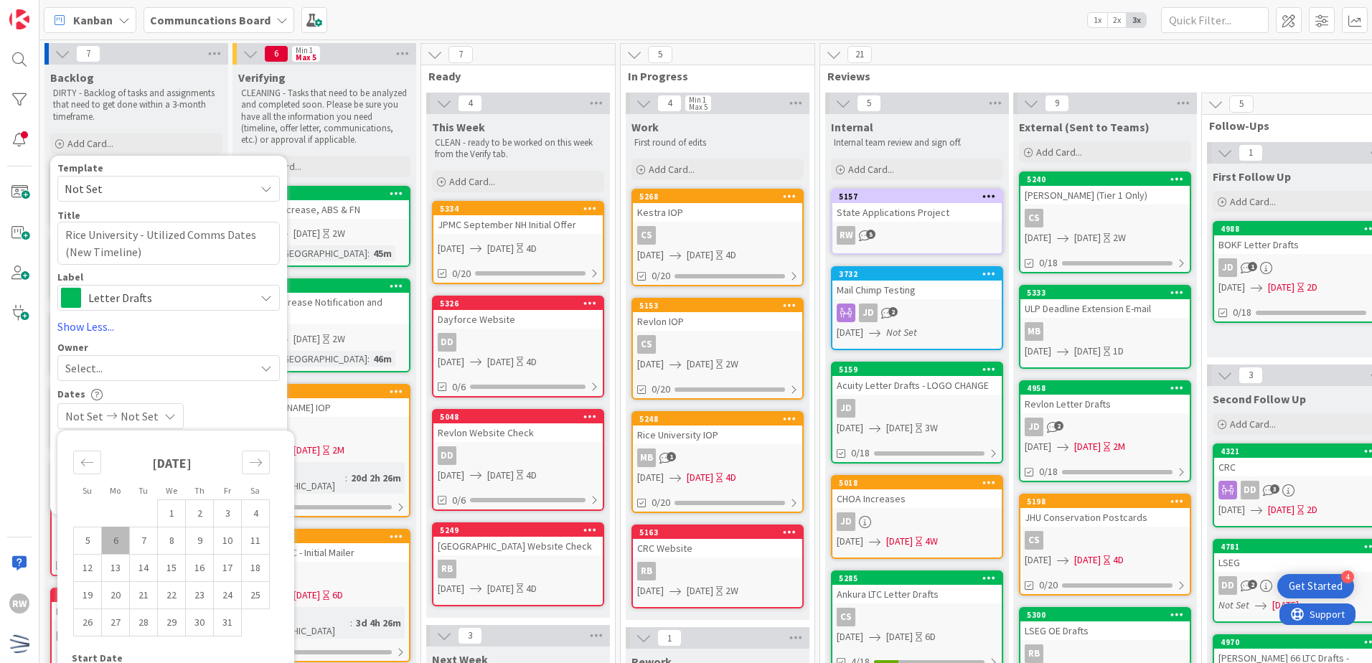
click at [117, 544] on td "6" at bounding box center [116, 540] width 28 height 27
type input "[DATE]"
type textarea "x"
click at [117, 544] on td "6" at bounding box center [116, 540] width 28 height 27
type input "[DATE]"
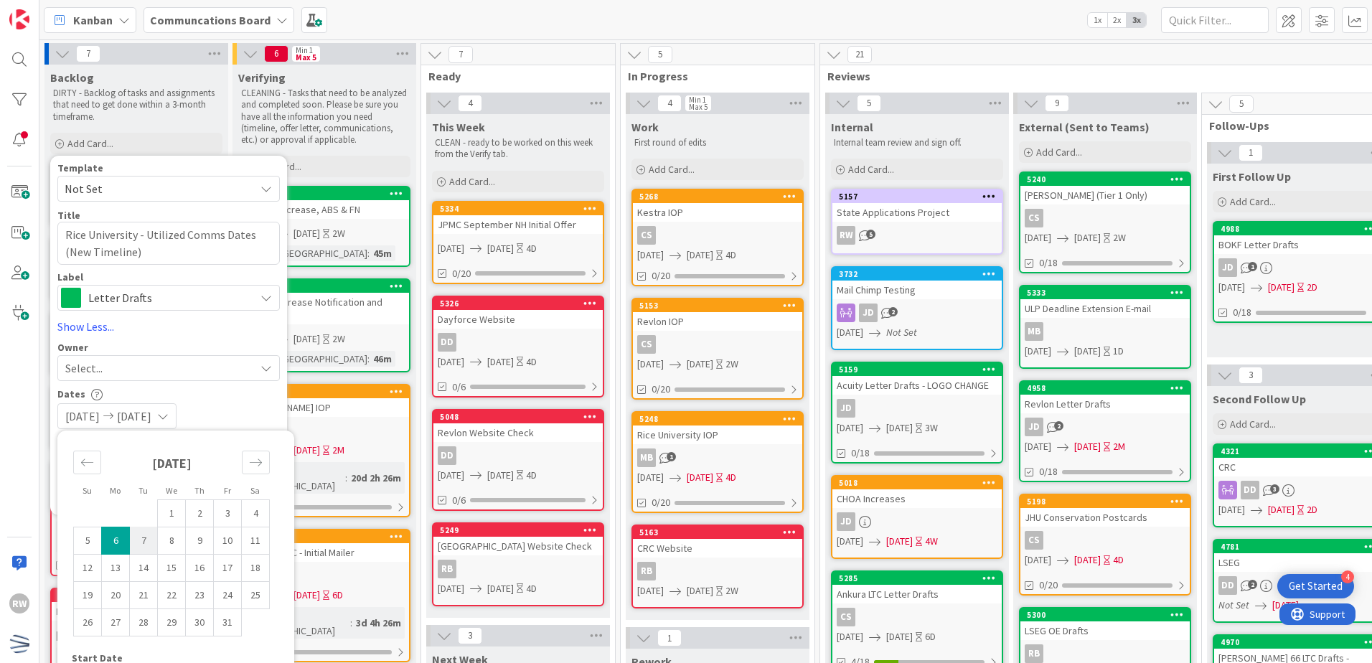
type textarea "x"
click at [135, 542] on td "7" at bounding box center [144, 540] width 28 height 27
type input "[DATE]"
type textarea "x"
click at [202, 541] on td "9" at bounding box center [200, 540] width 28 height 27
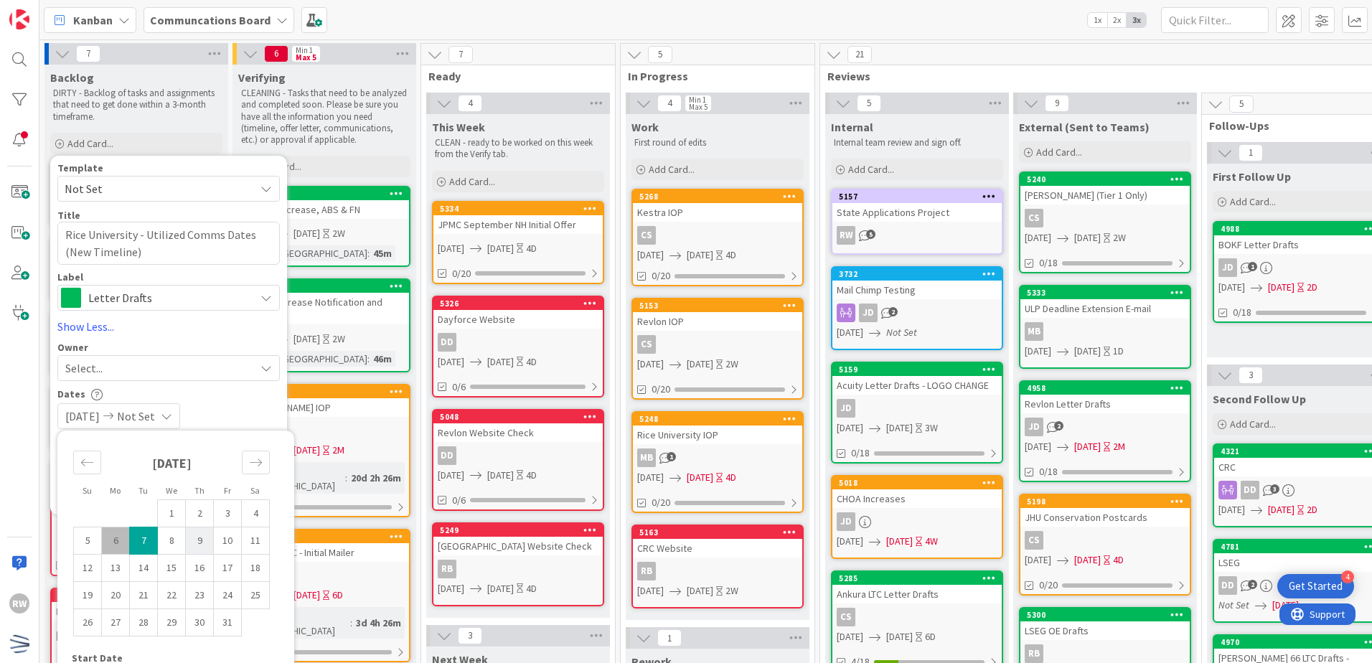
type input "[DATE]"
type textarea "x"
click at [239, 399] on div "Dates" at bounding box center [168, 394] width 222 height 12
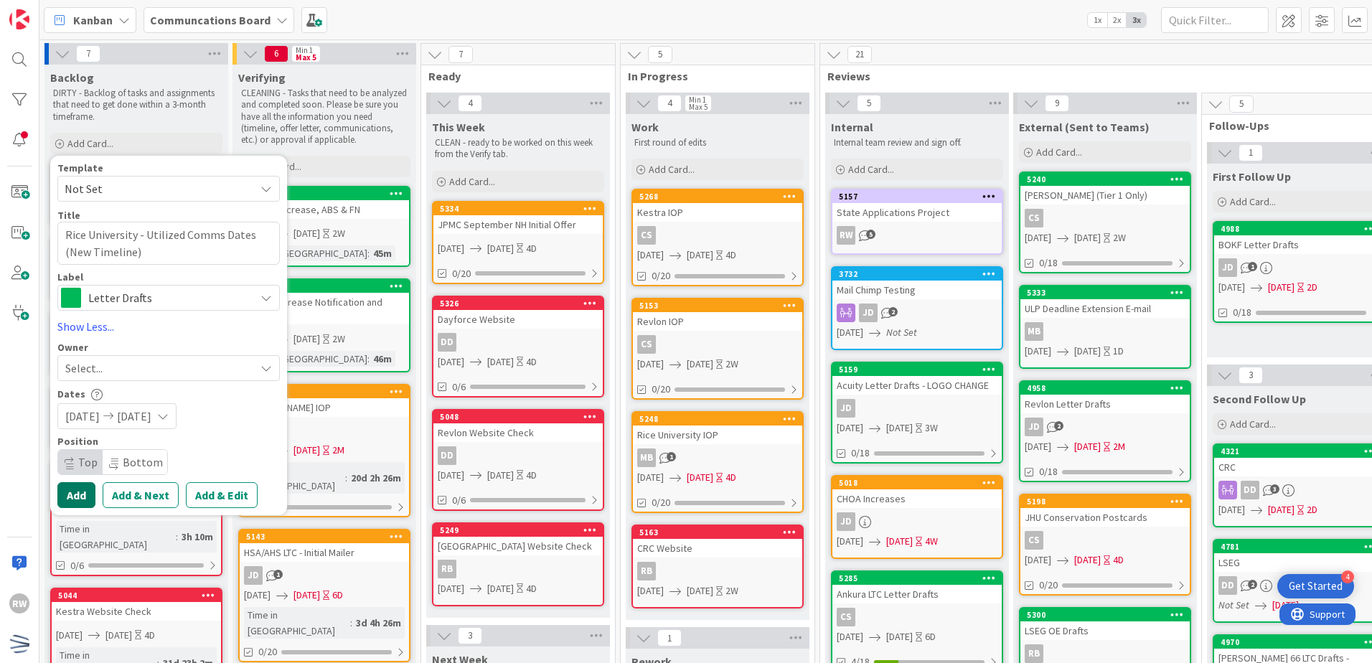
click at [86, 494] on button "Add" at bounding box center [76, 495] width 38 height 26
